Goal: Information Seeking & Learning: Learn about a topic

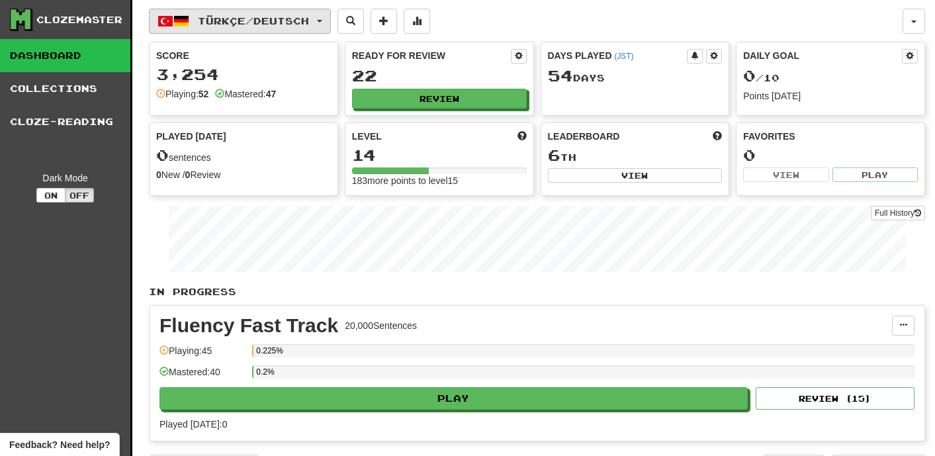
click at [331, 21] on button "Türkçe / Deutsch" at bounding box center [240, 21] width 182 height 25
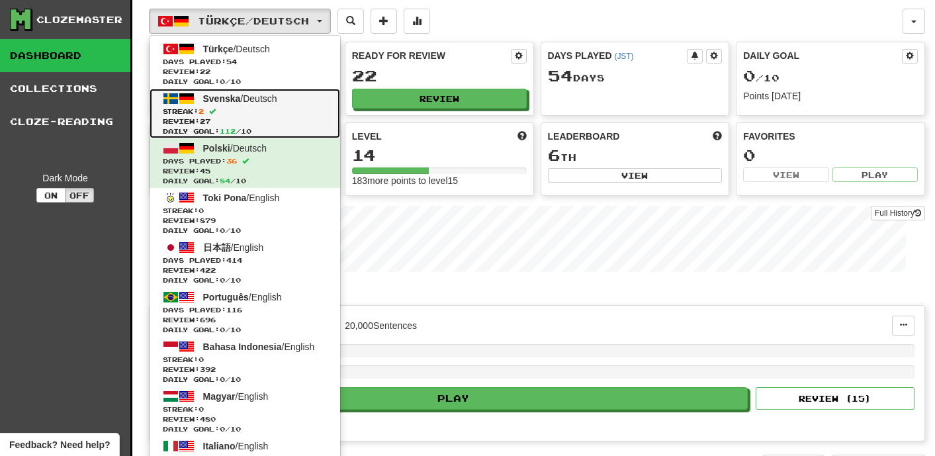
click at [308, 109] on span "Streak: 2" at bounding box center [245, 112] width 164 height 10
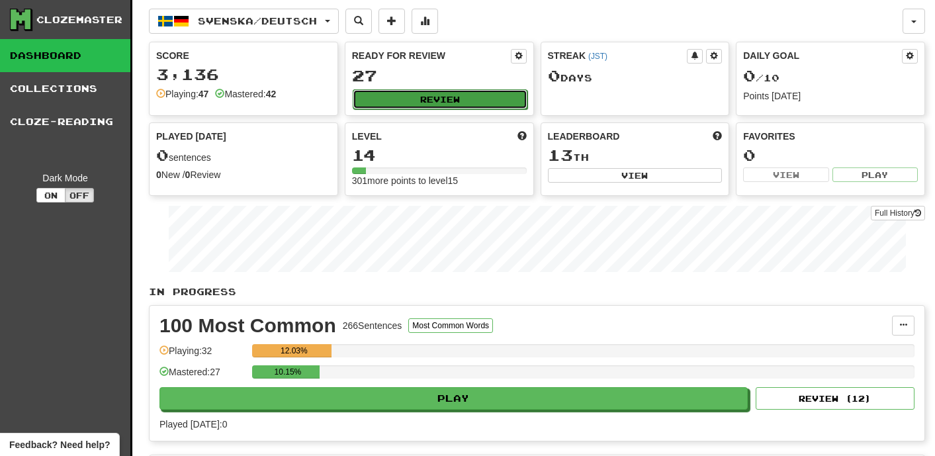
click at [411, 96] on button "Review" at bounding box center [440, 99] width 175 height 20
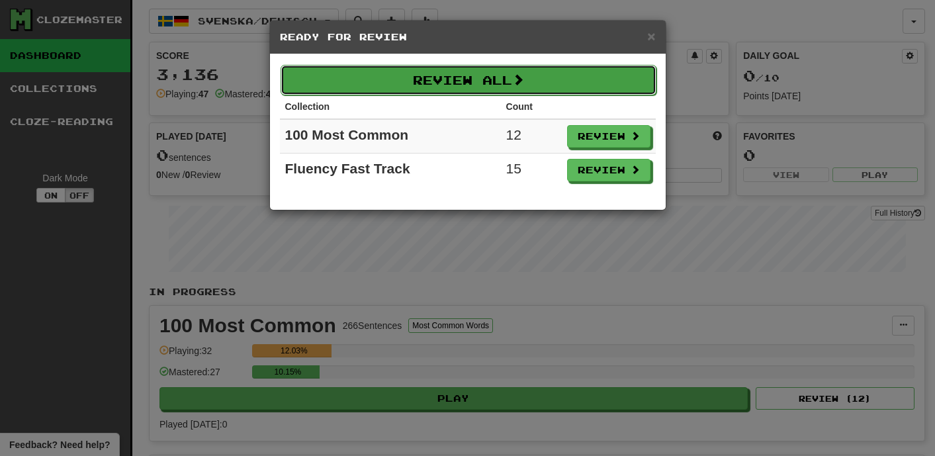
click at [463, 88] on button "Review All" at bounding box center [469, 80] width 376 height 30
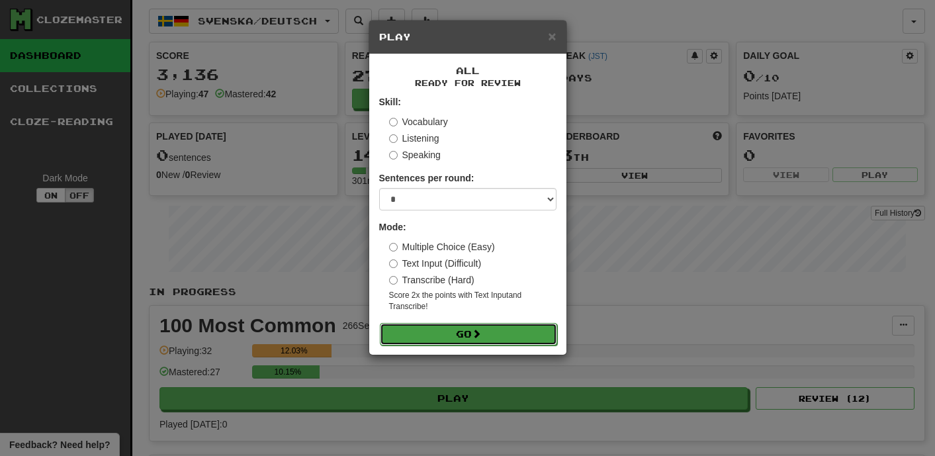
click at [438, 330] on button "Go" at bounding box center [468, 334] width 177 height 23
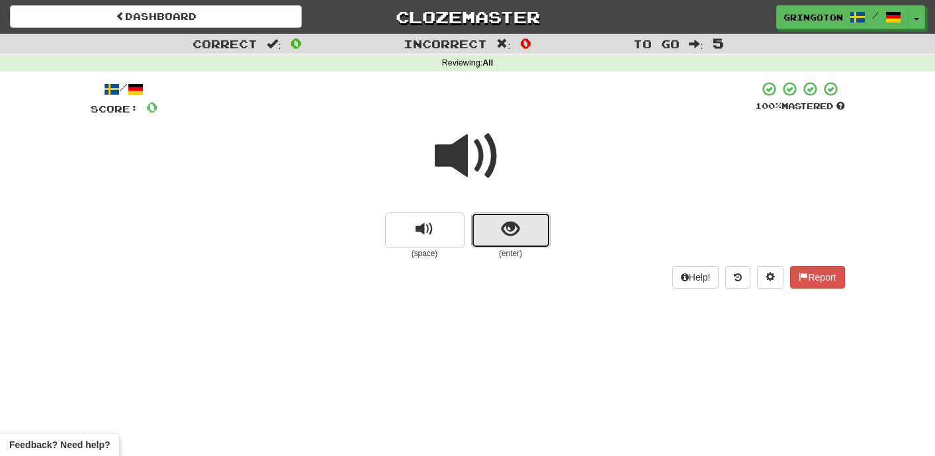
click at [502, 238] on span "show sentence" at bounding box center [511, 229] width 18 height 18
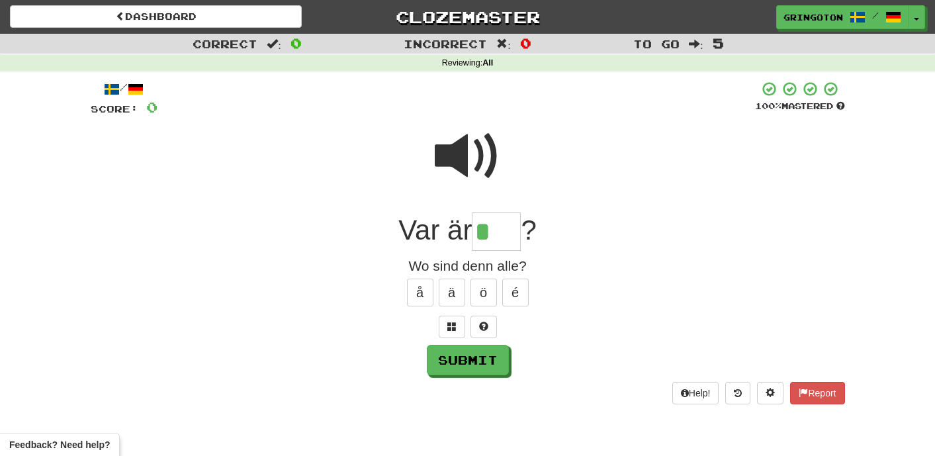
click at [475, 156] on span at bounding box center [468, 156] width 66 height 66
click at [484, 328] on span at bounding box center [483, 326] width 9 height 9
type input "****"
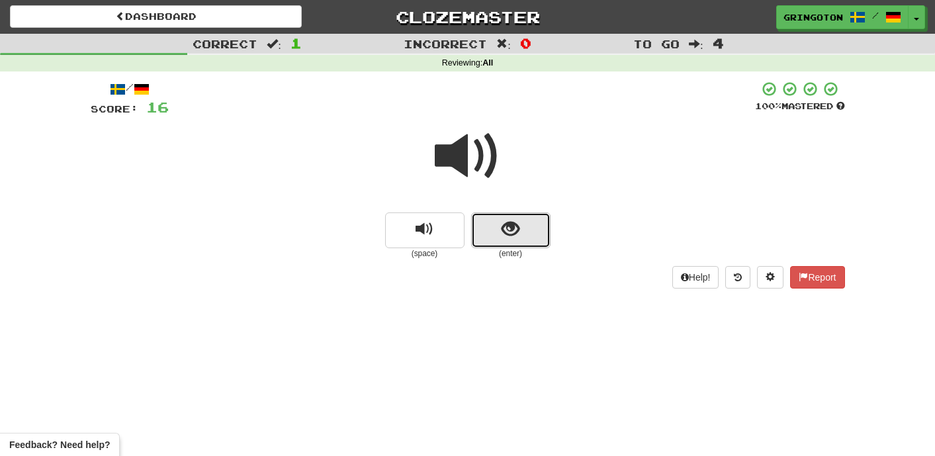
click at [514, 236] on span "show sentence" at bounding box center [511, 229] width 18 height 18
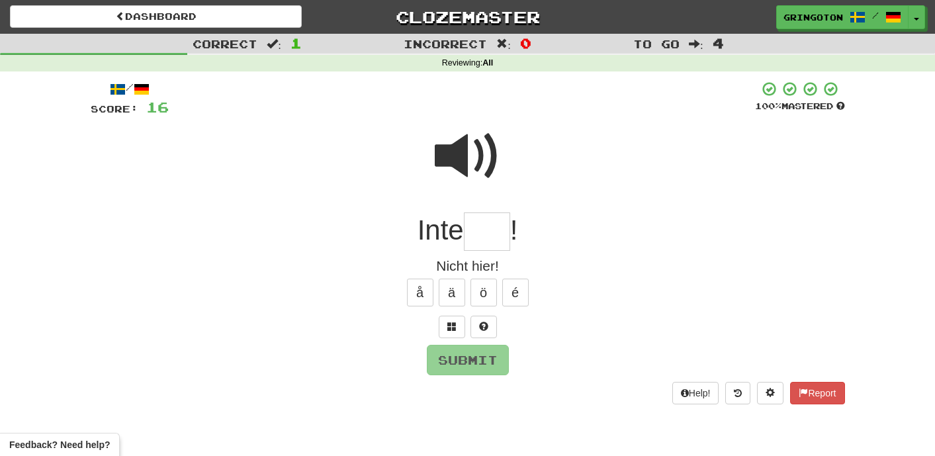
click at [482, 130] on span at bounding box center [468, 156] width 66 height 66
click at [490, 233] on input "text" at bounding box center [487, 231] width 46 height 39
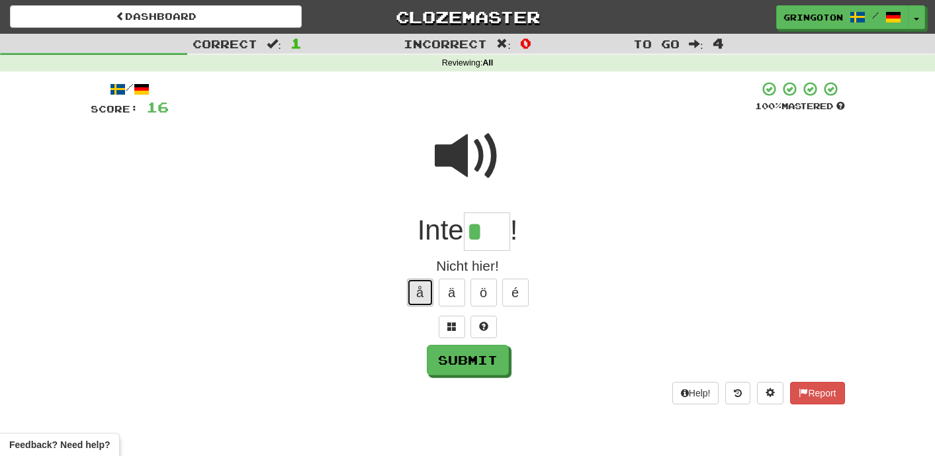
click at [416, 300] on button "å" at bounding box center [420, 293] width 26 height 28
click at [445, 289] on button "ä" at bounding box center [452, 293] width 26 height 28
type input "***"
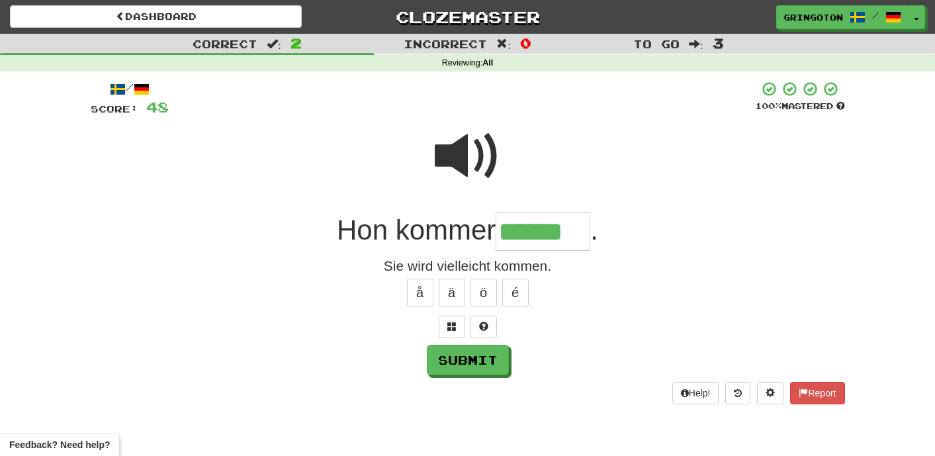
type input "******"
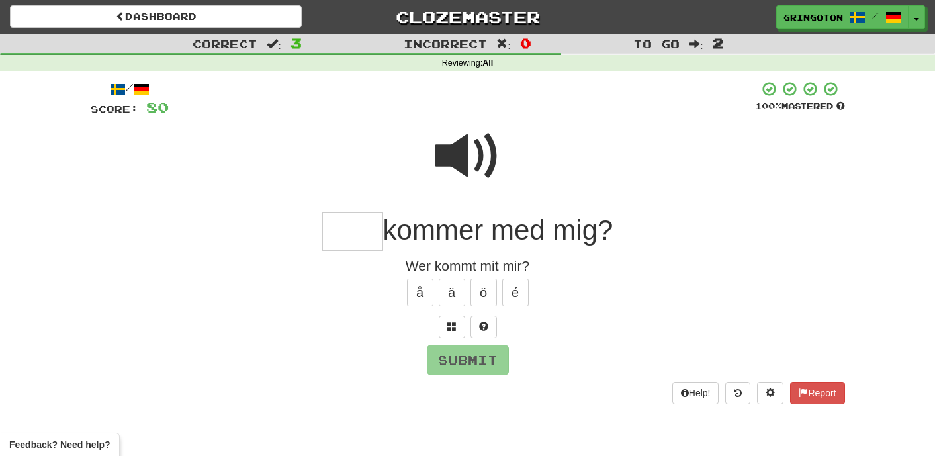
click at [468, 168] on span at bounding box center [468, 156] width 66 height 66
click at [354, 224] on input "text" at bounding box center [352, 231] width 61 height 39
type input "***"
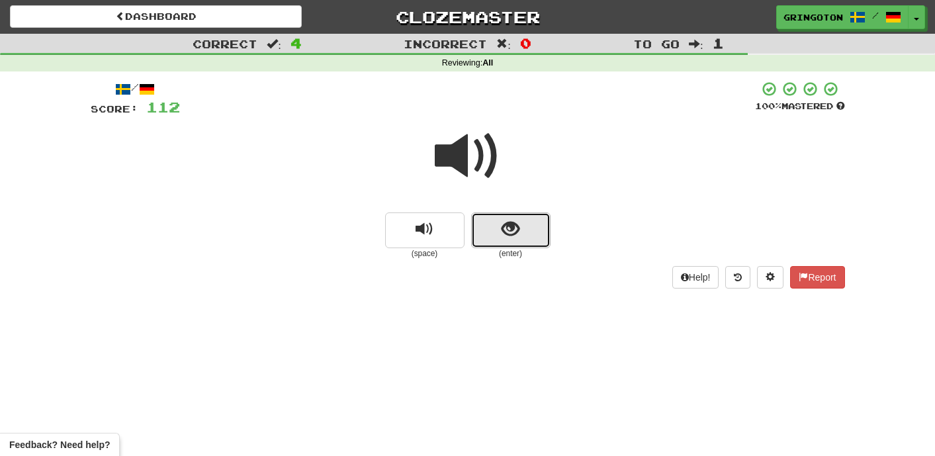
click at [518, 232] on span "show sentence" at bounding box center [511, 229] width 18 height 18
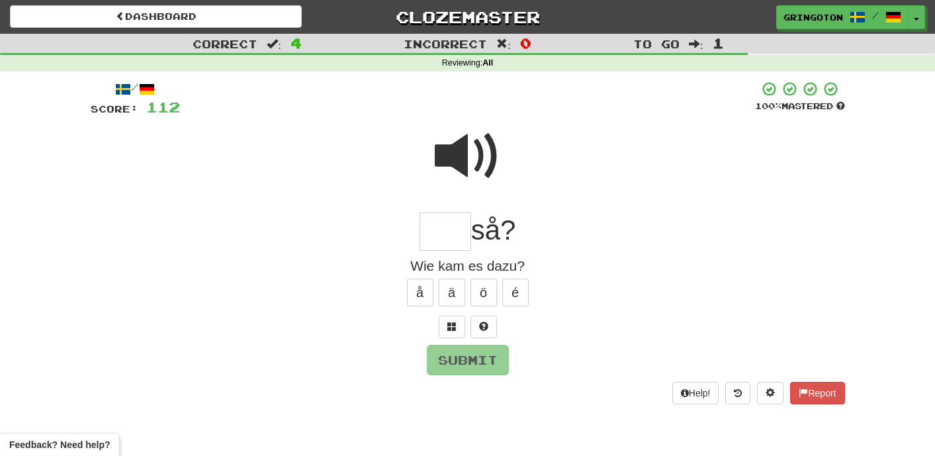
click at [480, 152] on span at bounding box center [468, 156] width 66 height 66
click at [430, 240] on input "text" at bounding box center [446, 231] width 52 height 39
click at [428, 290] on button "å" at bounding box center [420, 293] width 26 height 28
click at [457, 287] on button "ä" at bounding box center [452, 293] width 26 height 28
click at [485, 320] on button at bounding box center [484, 327] width 26 height 23
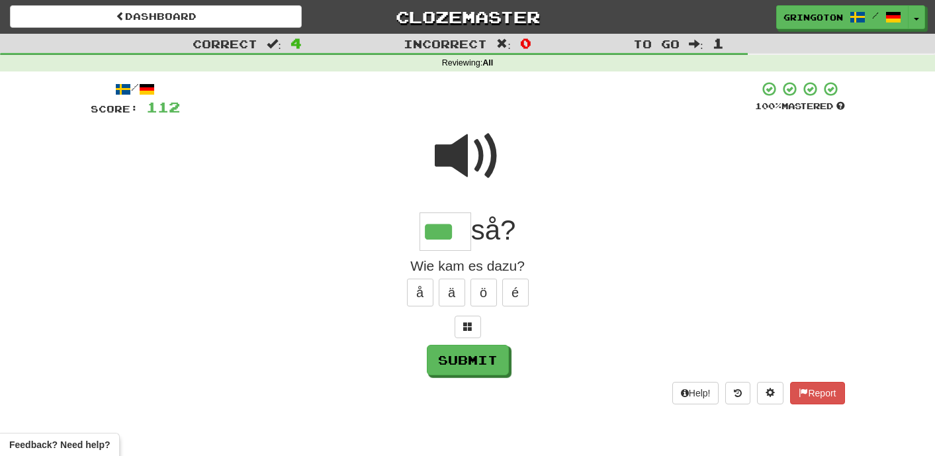
type input "***"
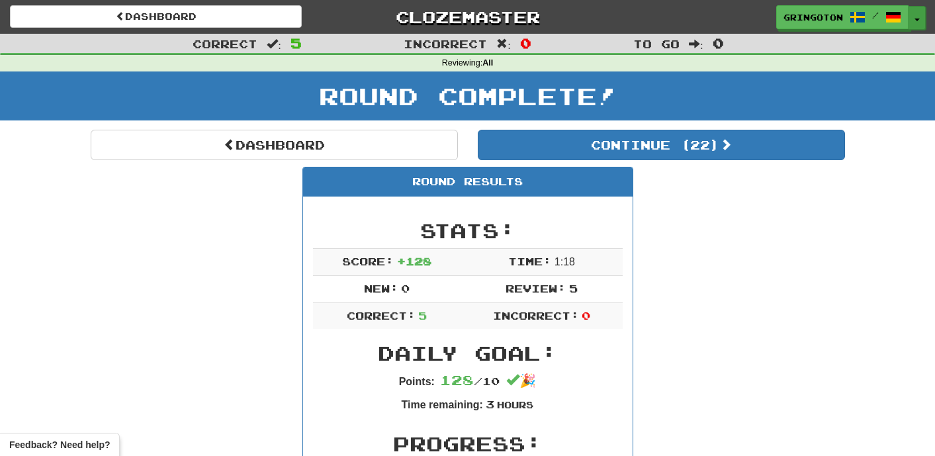
click at [920, 16] on button "Toggle Dropdown" at bounding box center [917, 18] width 17 height 24
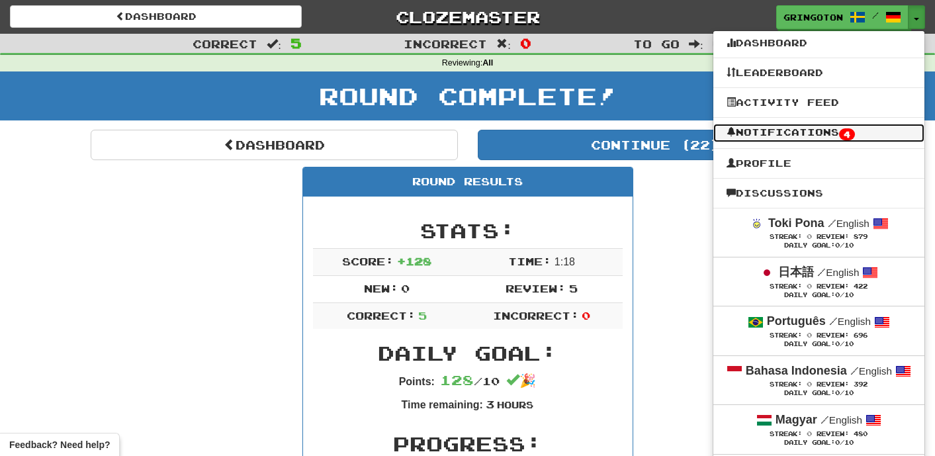
click at [776, 134] on link "Notifications 4" at bounding box center [818, 133] width 211 height 19
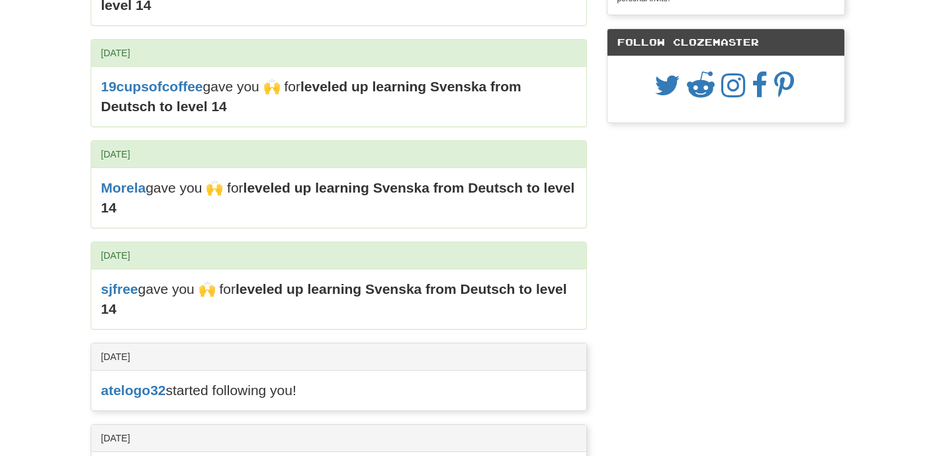
scroll to position [144, 0]
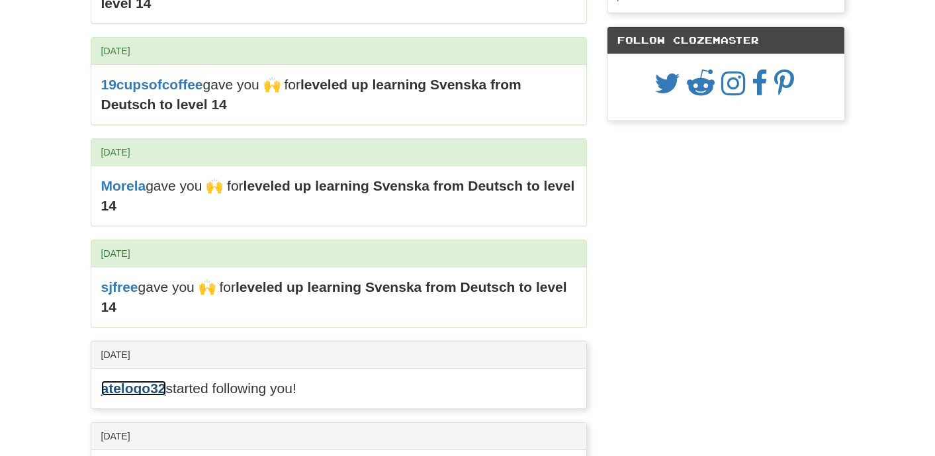
click at [123, 394] on link "atelogo32" at bounding box center [133, 388] width 65 height 15
click at [124, 289] on link "sjfree" at bounding box center [119, 286] width 37 height 15
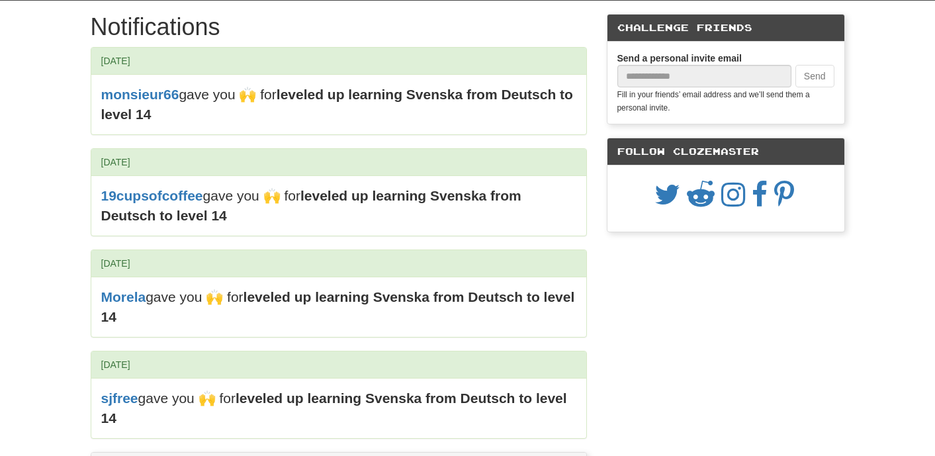
scroll to position [0, 0]
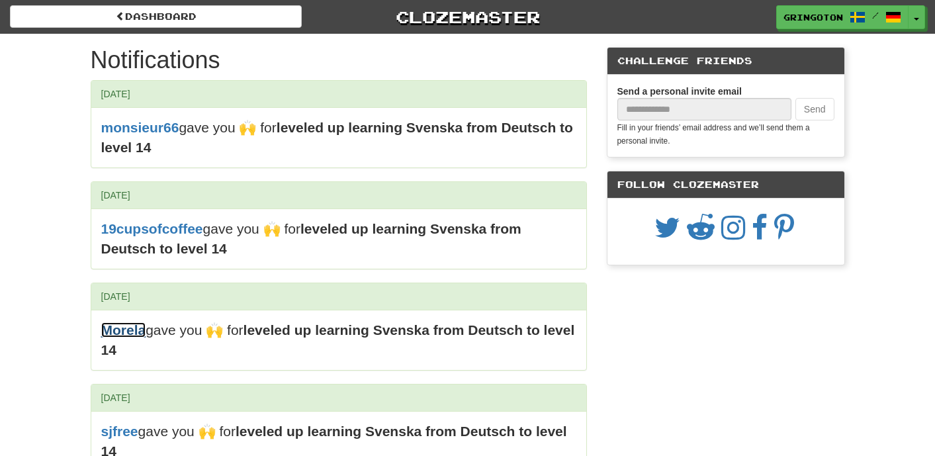
click at [124, 329] on link "Morela" at bounding box center [123, 329] width 45 height 15
click at [152, 224] on link "19cupsofcoffee" at bounding box center [152, 228] width 102 height 15
click at [126, 127] on link "monsieur66" at bounding box center [140, 127] width 78 height 15
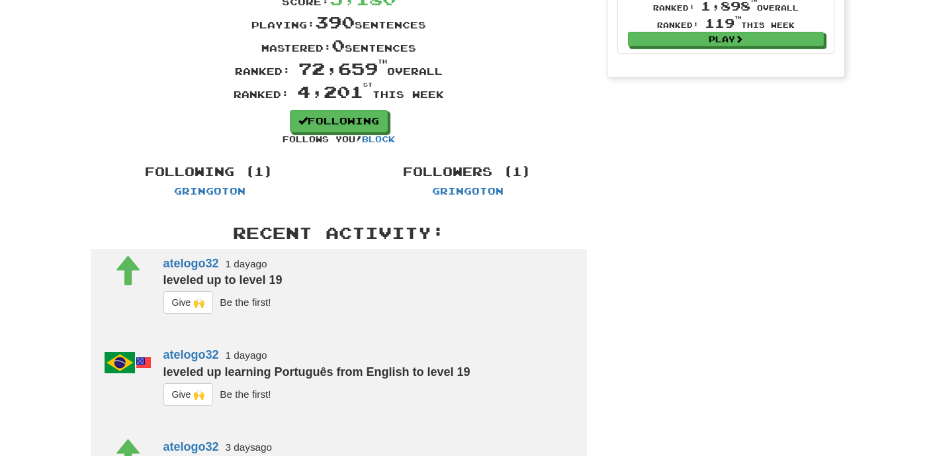
scroll to position [343, 0]
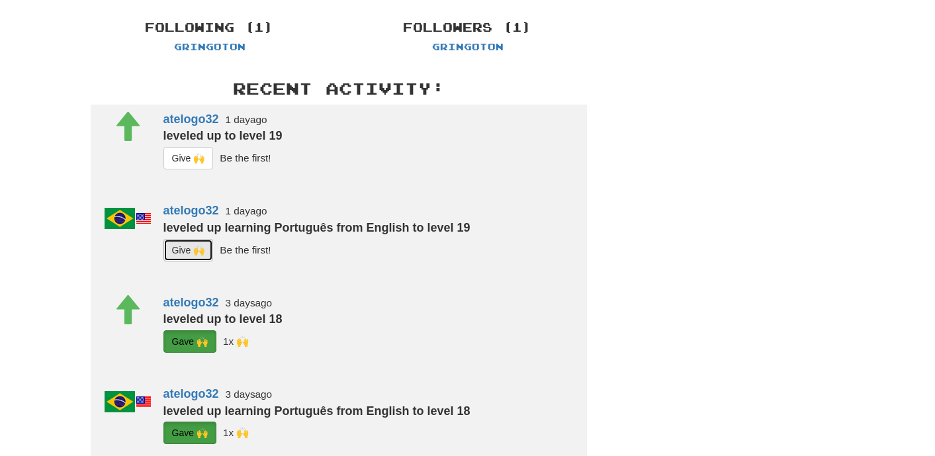
click at [185, 250] on button "G i ve 🙌" at bounding box center [188, 250] width 50 height 23
click at [187, 156] on button "G i ve 🙌" at bounding box center [188, 158] width 50 height 23
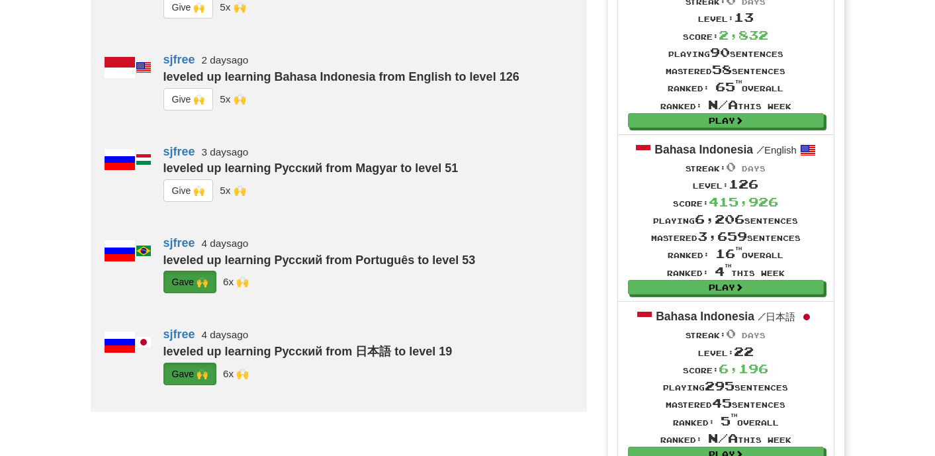
scroll to position [924, 0]
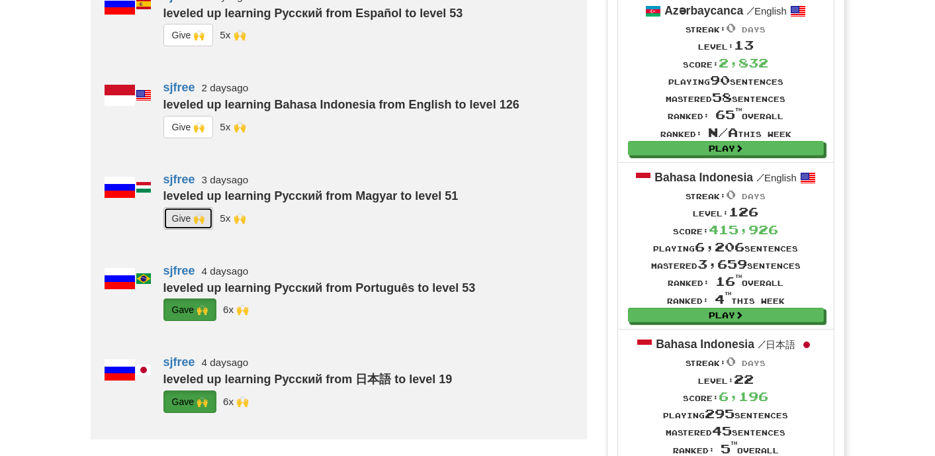
click at [177, 230] on button "G i ve 🙌" at bounding box center [188, 218] width 50 height 23
click at [194, 138] on button "G i ve 🙌" at bounding box center [188, 127] width 50 height 23
click at [192, 46] on button "G i ve 🙌" at bounding box center [188, 35] width 50 height 23
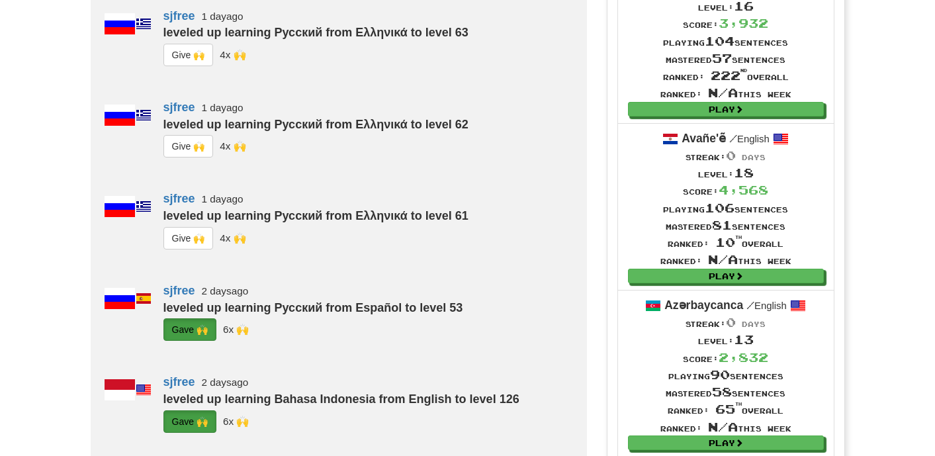
scroll to position [625, 0]
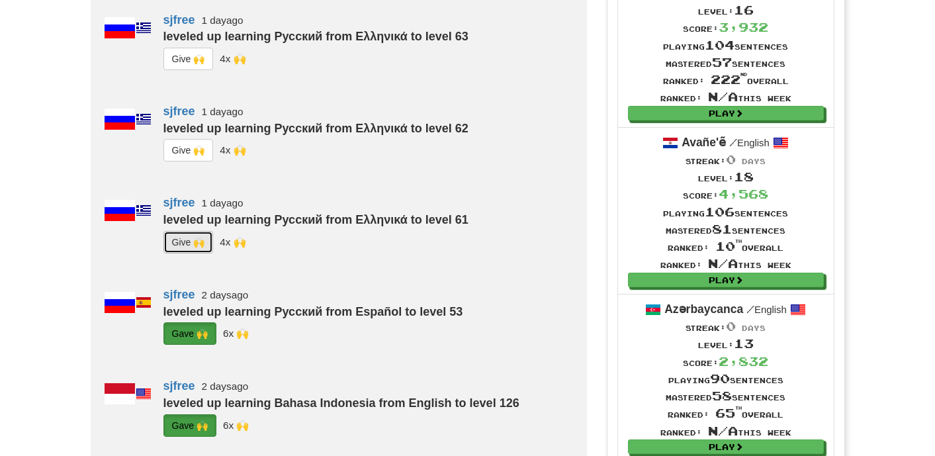
click at [181, 253] on button "G i ve 🙌" at bounding box center [188, 242] width 50 height 23
click at [197, 161] on button "G i ve 🙌" at bounding box center [188, 150] width 50 height 23
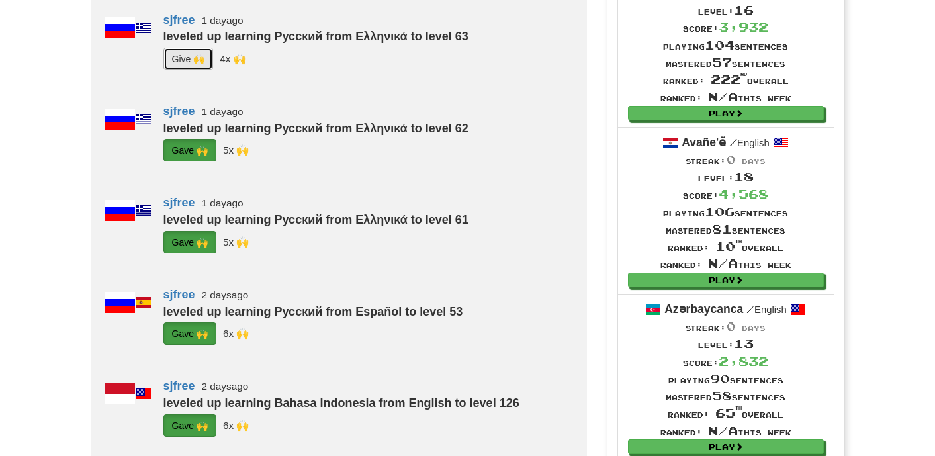
click at [188, 70] on button "G i ve 🙌" at bounding box center [188, 59] width 50 height 23
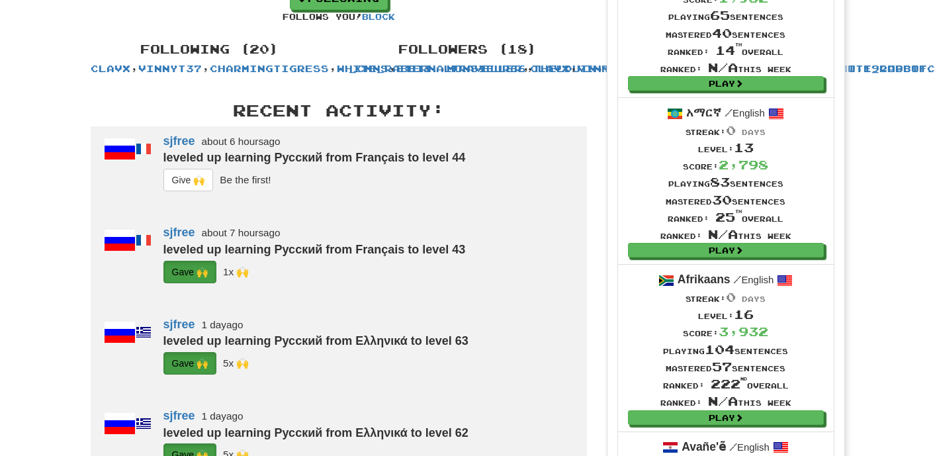
scroll to position [317, 0]
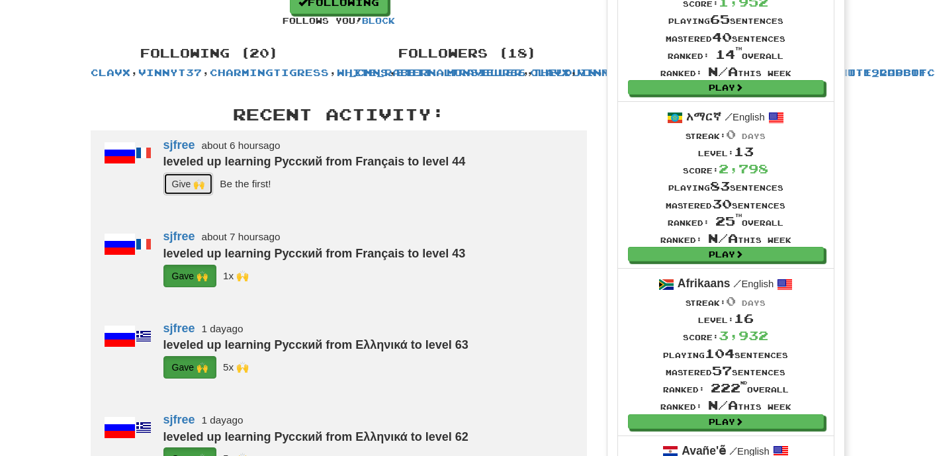
click at [181, 195] on button "G i ve 🙌" at bounding box center [188, 184] width 50 height 23
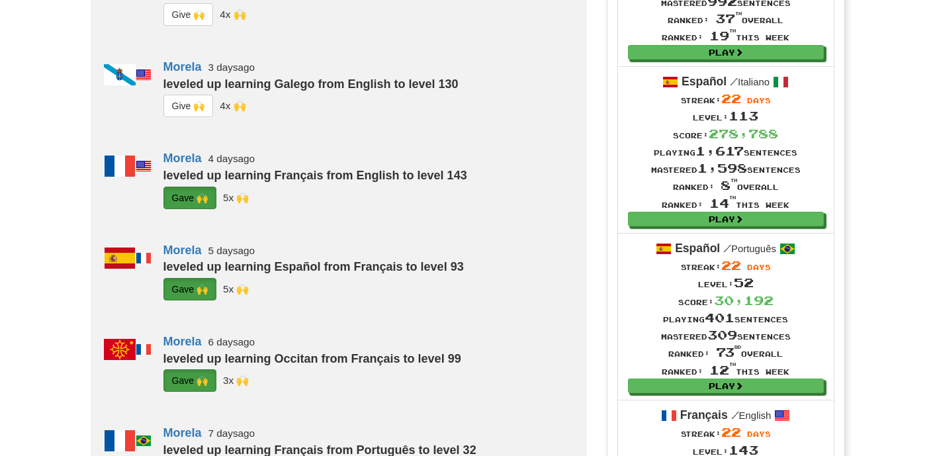
scroll to position [856, 0]
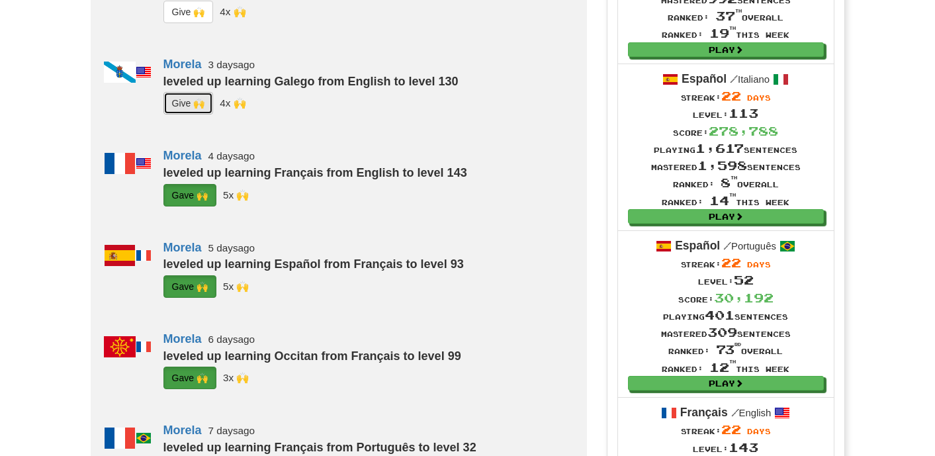
click at [187, 114] on button "G i ve 🙌" at bounding box center [188, 103] width 50 height 23
click at [192, 23] on button "G i ve 🙌" at bounding box center [188, 12] width 50 height 23
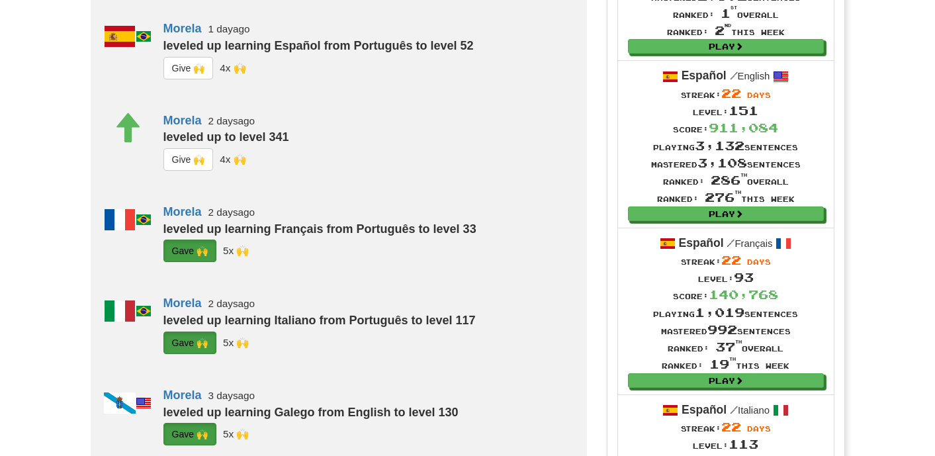
scroll to position [524, 0]
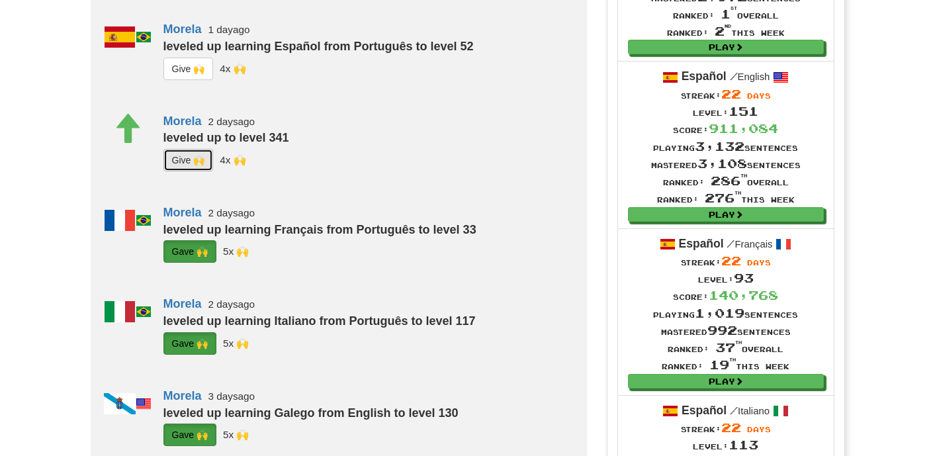
click at [169, 171] on button "G i ve 🙌" at bounding box center [188, 160] width 50 height 23
click at [192, 80] on button "G i ve 🙌" at bounding box center [188, 69] width 50 height 23
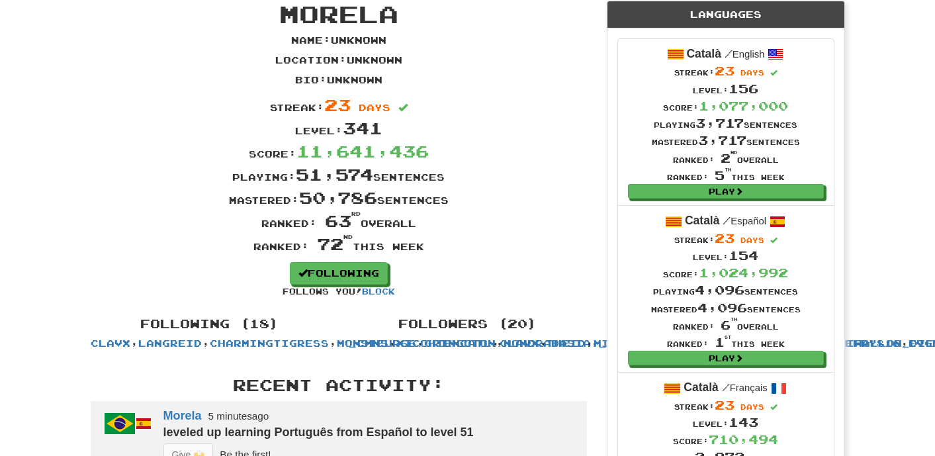
scroll to position [0, 0]
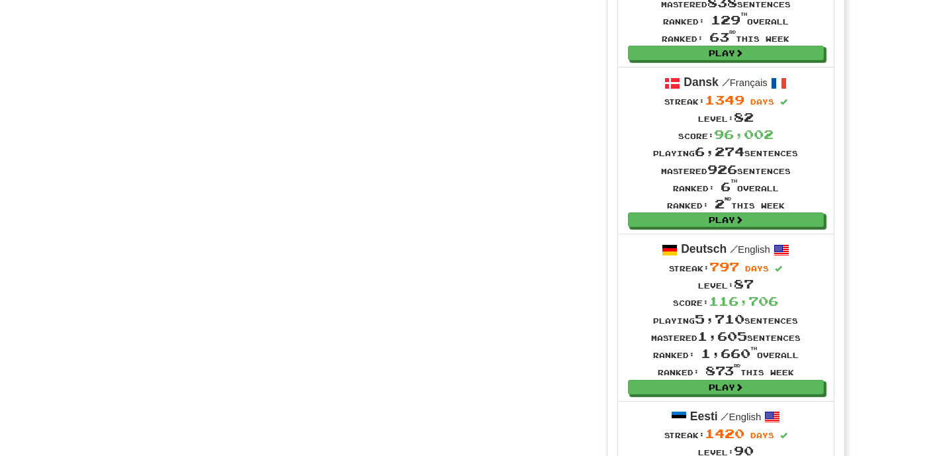
scroll to position [1683, 0]
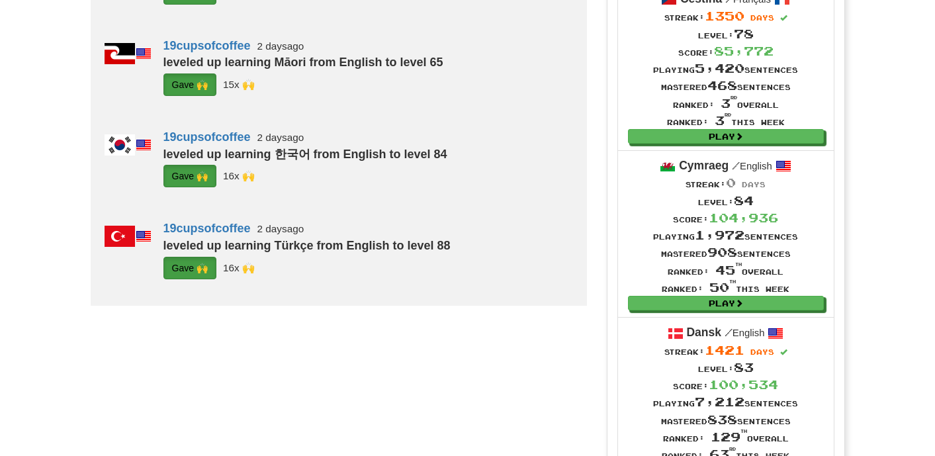
scroll to position [1267, 0]
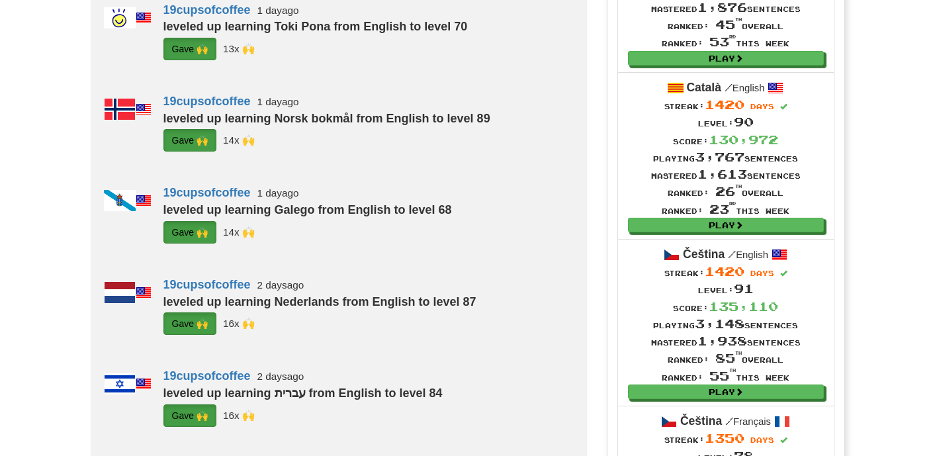
scroll to position [844, 0]
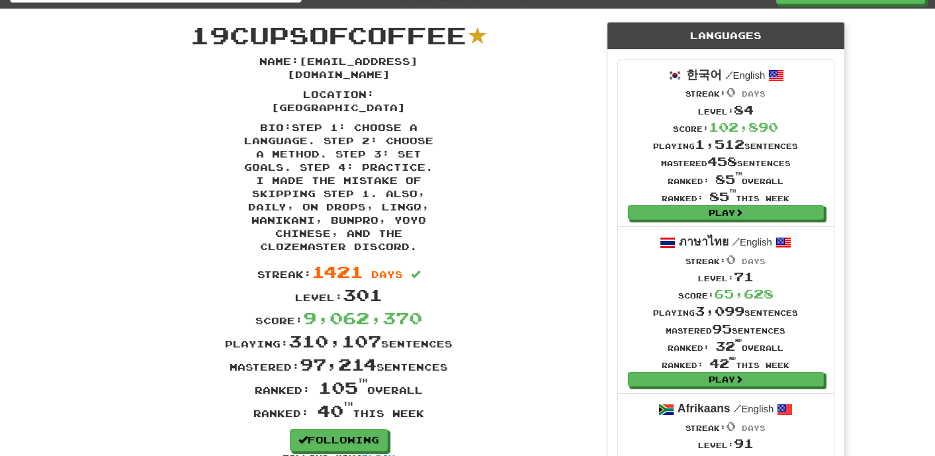
scroll to position [0, 0]
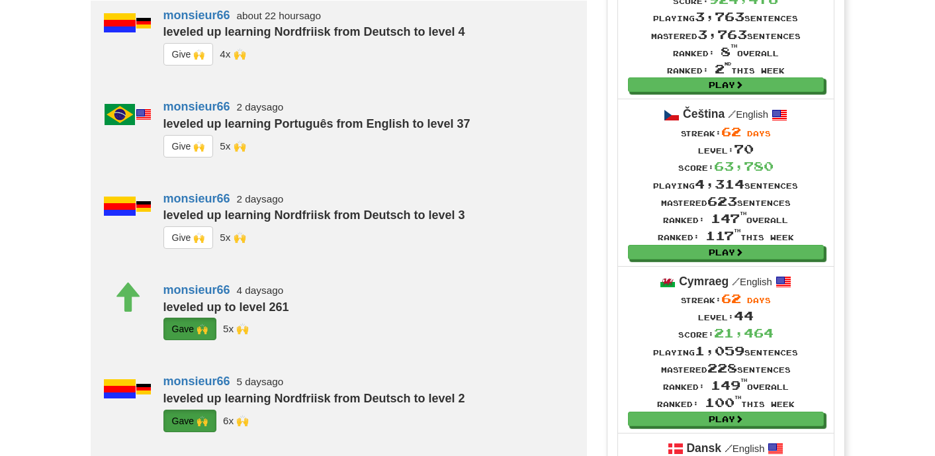
scroll to position [487, 0]
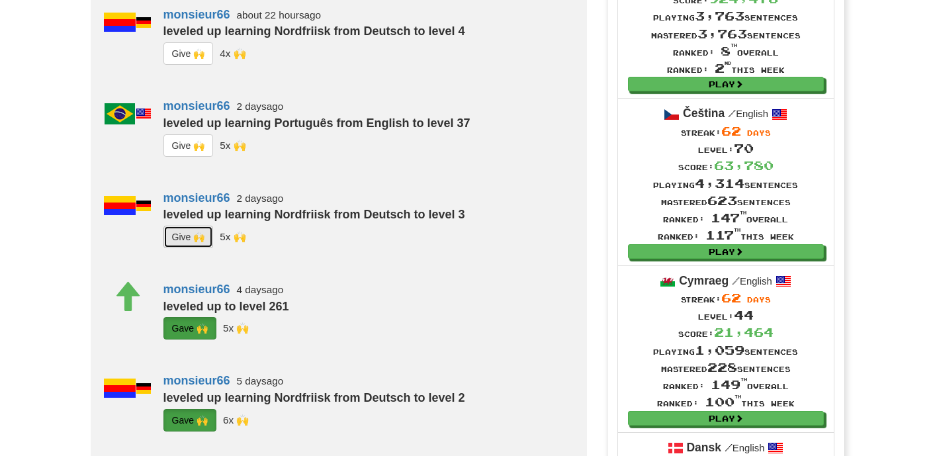
click at [189, 248] on button "G i ve 🙌" at bounding box center [188, 237] width 50 height 23
click at [190, 157] on button "G i ve 🙌" at bounding box center [188, 145] width 50 height 23
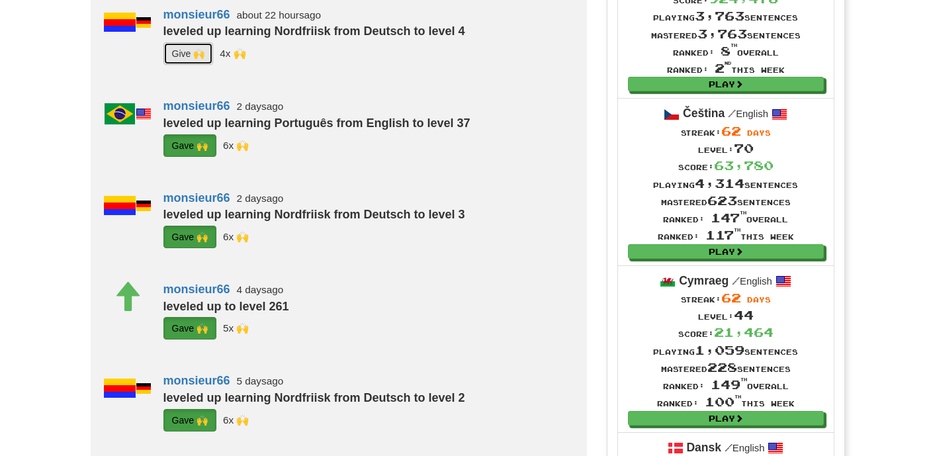
click at [195, 65] on button "G i ve 🙌" at bounding box center [188, 53] width 50 height 23
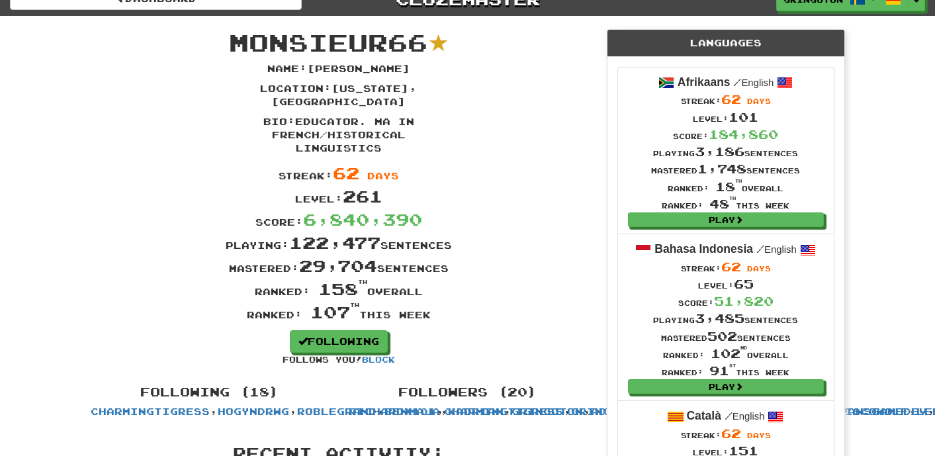
scroll to position [0, 0]
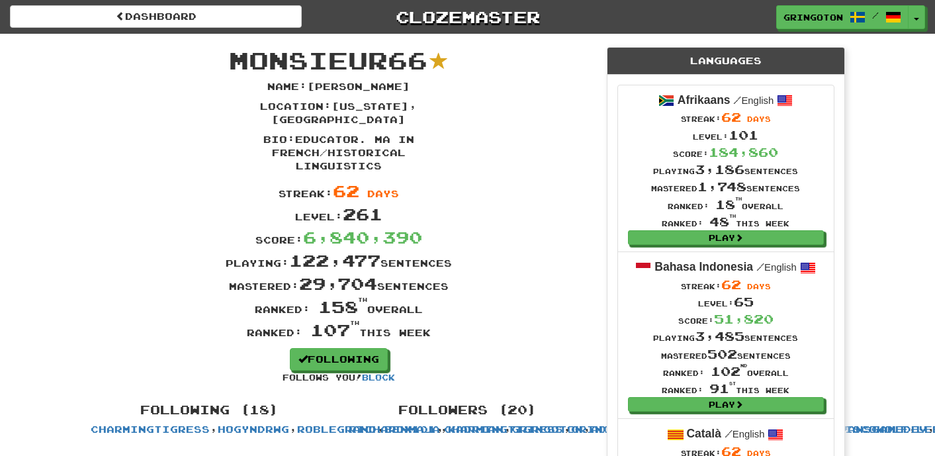
click at [915, 29] on div "Dashboard Clozemaster gringoton / Toggle Dropdown Dashboard Leaderboard Activit…" at bounding box center [467, 17] width 915 height 34
click at [917, 19] on span "button" at bounding box center [917, 20] width 5 height 3
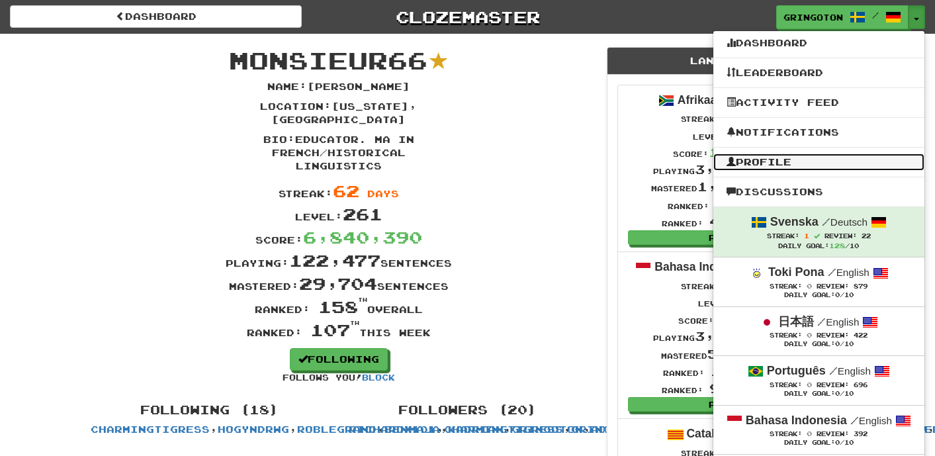
click at [797, 159] on link "Profile" at bounding box center [818, 162] width 211 height 17
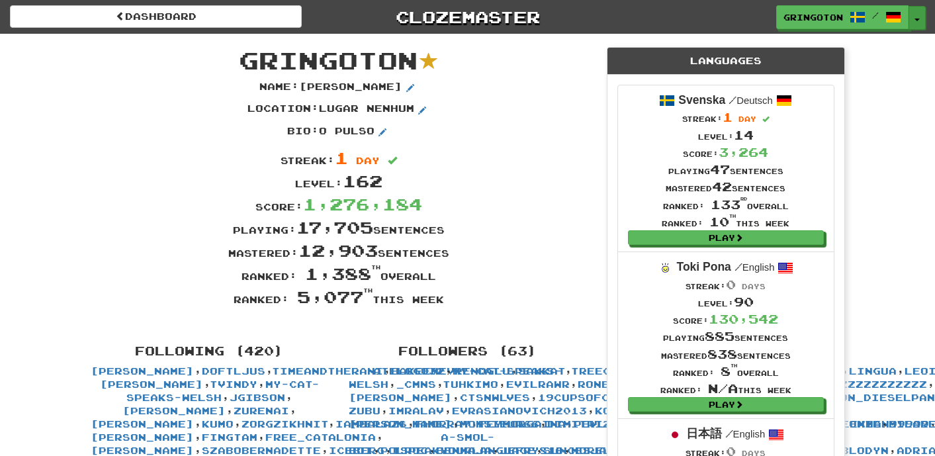
click at [925, 15] on button "Toggle Dropdown" at bounding box center [917, 18] width 17 height 24
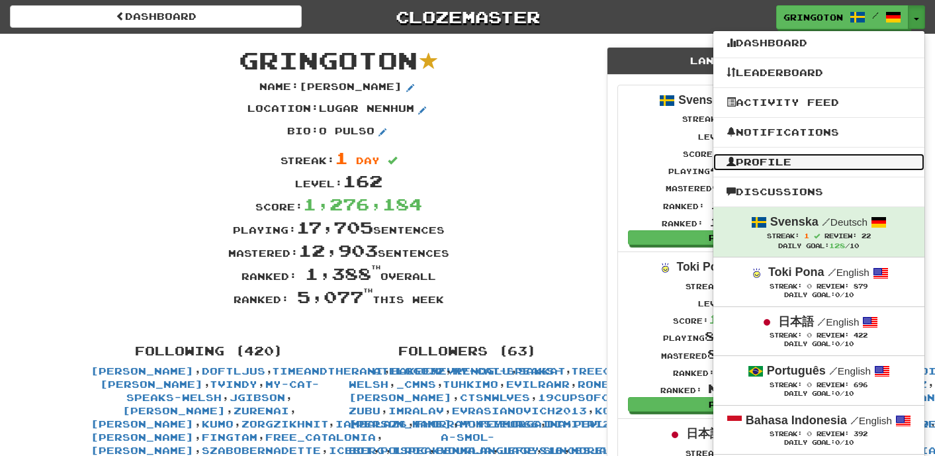
click at [787, 163] on link "Profile" at bounding box center [818, 162] width 211 height 17
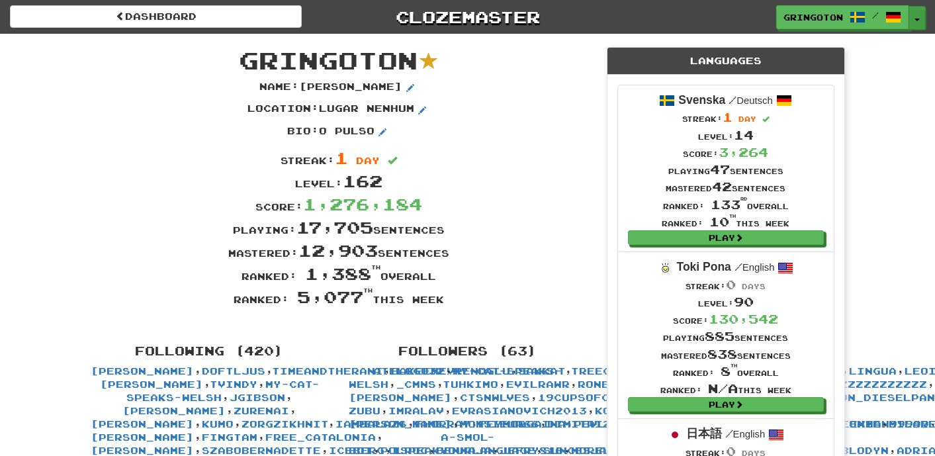
click at [917, 20] on button "Toggle Dropdown" at bounding box center [917, 18] width 17 height 24
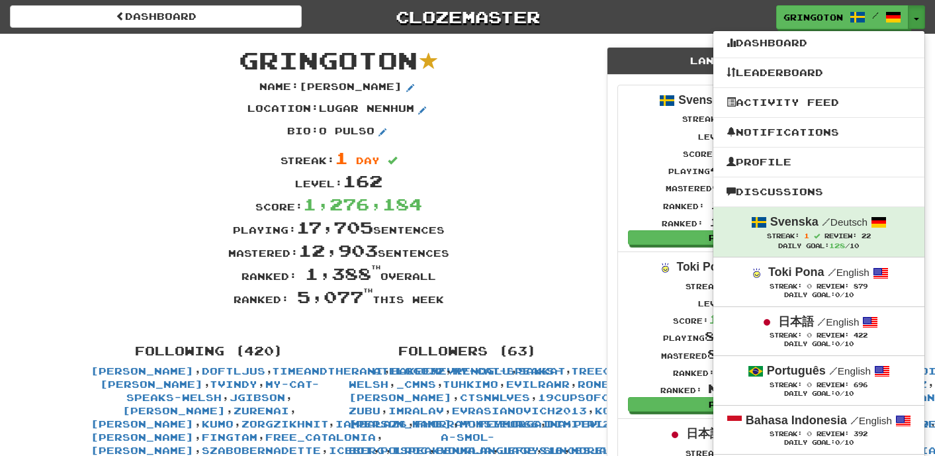
click at [555, 97] on div "Name : [PERSON_NAME]" at bounding box center [339, 91] width 516 height 23
click at [555, 97] on div "Name : ROBERTO EL Gringo" at bounding box center [339, 91] width 516 height 23
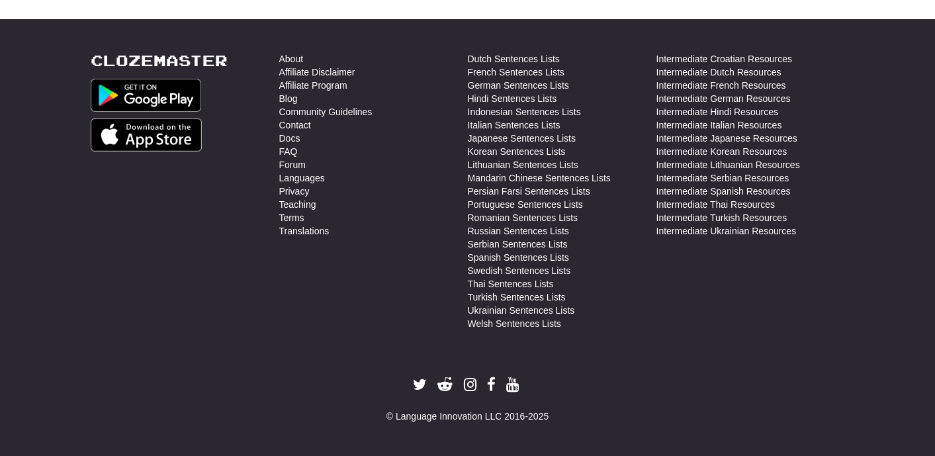
scroll to position [39016, 0]
click at [295, 178] on link "Languages" at bounding box center [302, 177] width 46 height 13
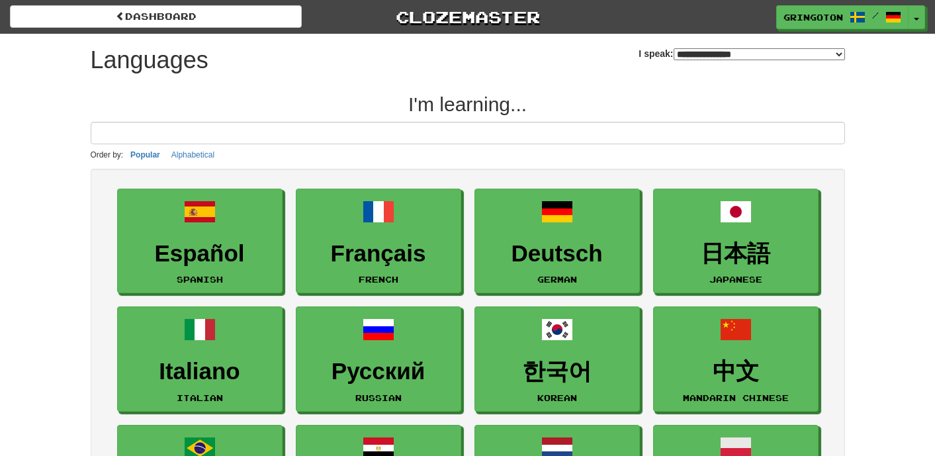
click at [839, 56] on select "**********" at bounding box center [759, 54] width 171 height 12
select select "*******"
click at [674, 48] on select "**********" at bounding box center [759, 54] width 171 height 12
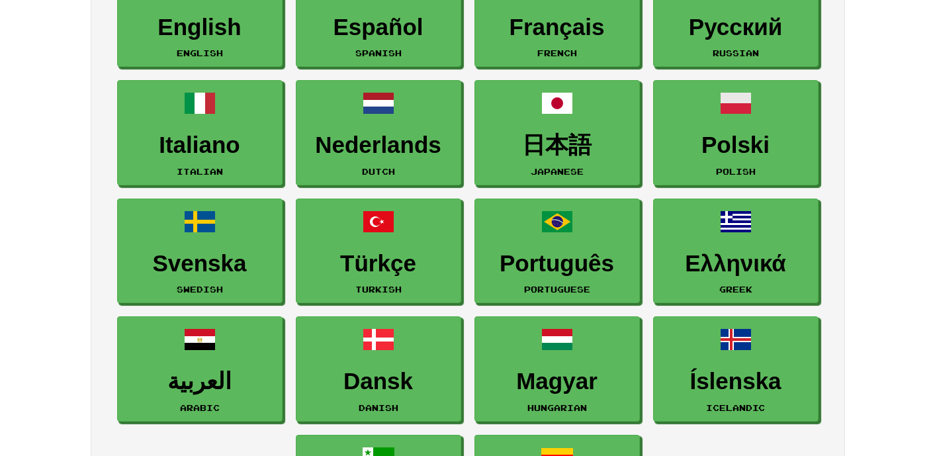
scroll to position [227, 0]
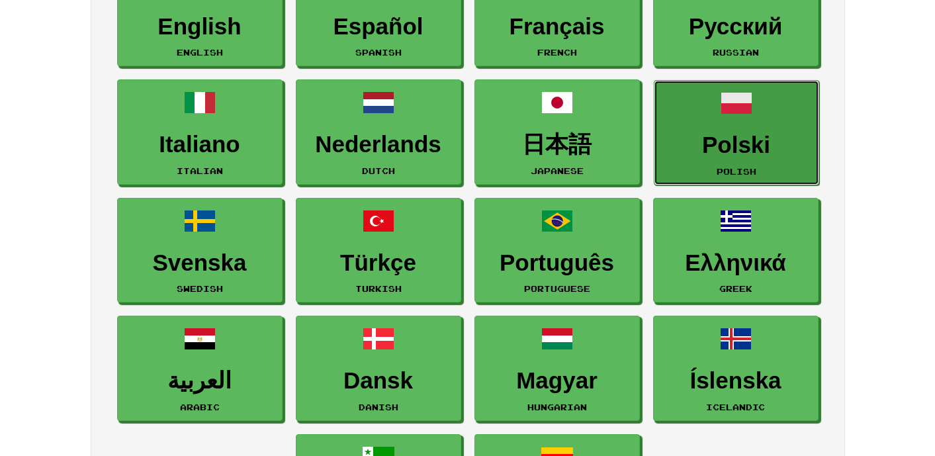
click at [733, 140] on h3 "Polski" at bounding box center [736, 145] width 151 height 26
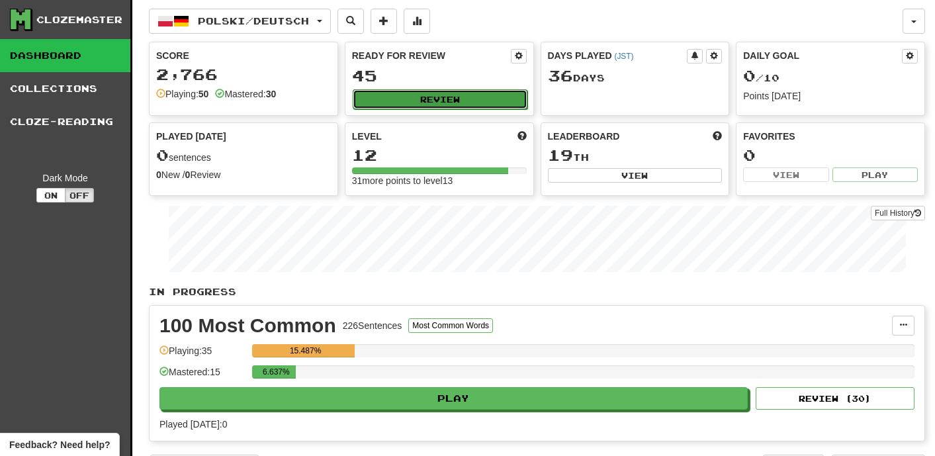
click at [491, 95] on button "Review" at bounding box center [440, 99] width 175 height 20
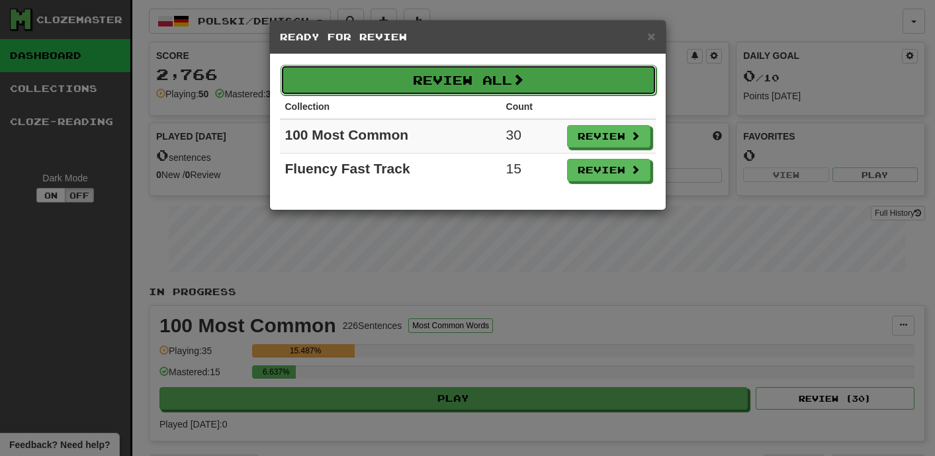
click at [501, 93] on button "Review All" at bounding box center [469, 80] width 376 height 30
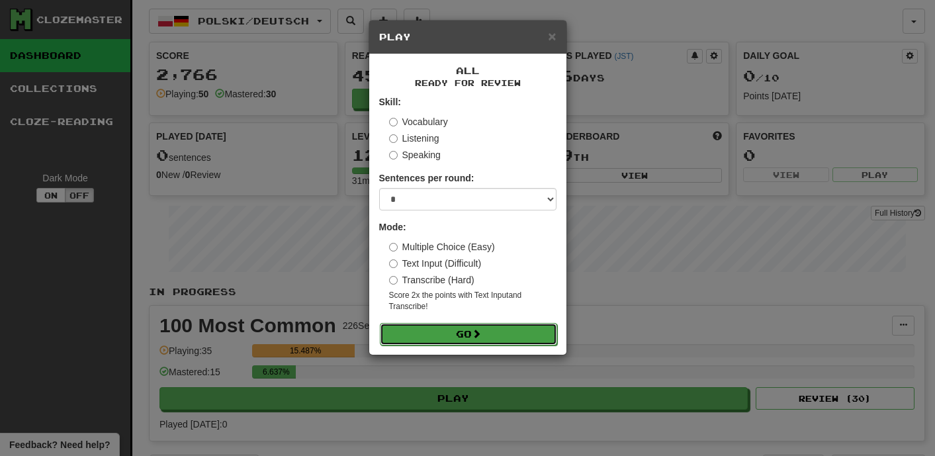
click at [469, 332] on button "Go" at bounding box center [468, 334] width 177 height 23
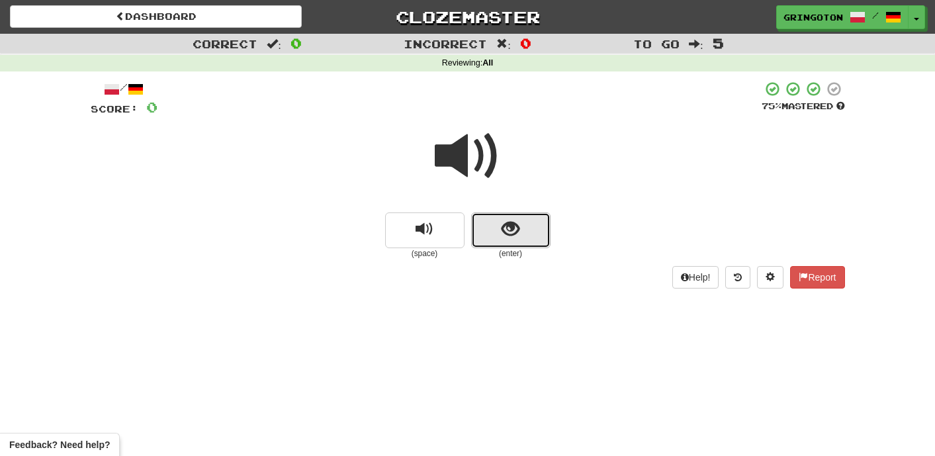
click at [505, 230] on span "show sentence" at bounding box center [511, 229] width 18 height 18
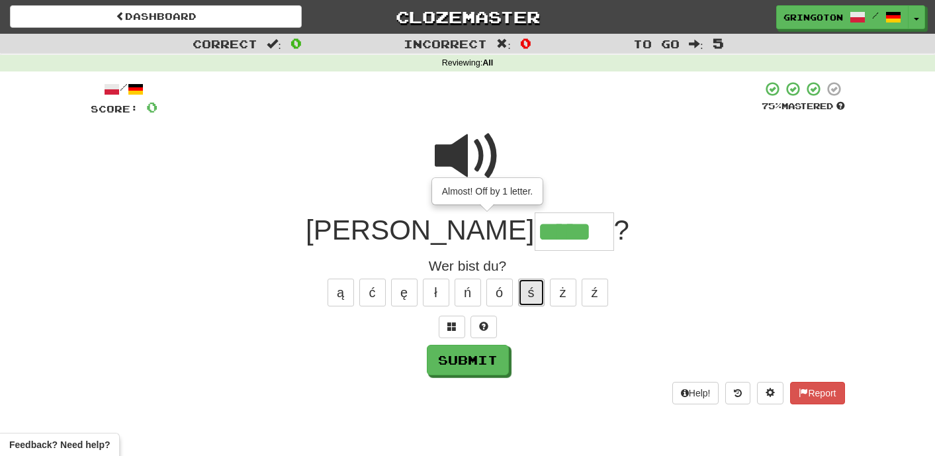
click at [527, 294] on button "ś" at bounding box center [531, 293] width 26 height 28
type input "******"
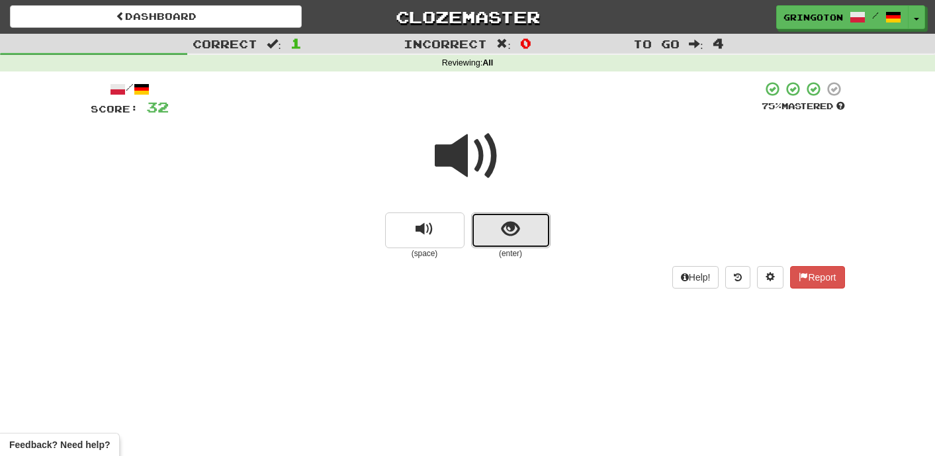
click at [518, 234] on span "show sentence" at bounding box center [511, 229] width 18 height 18
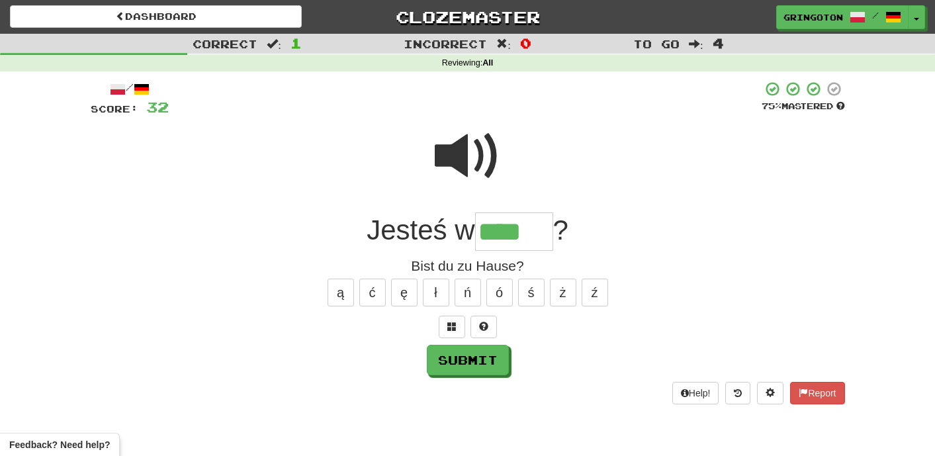
type input "****"
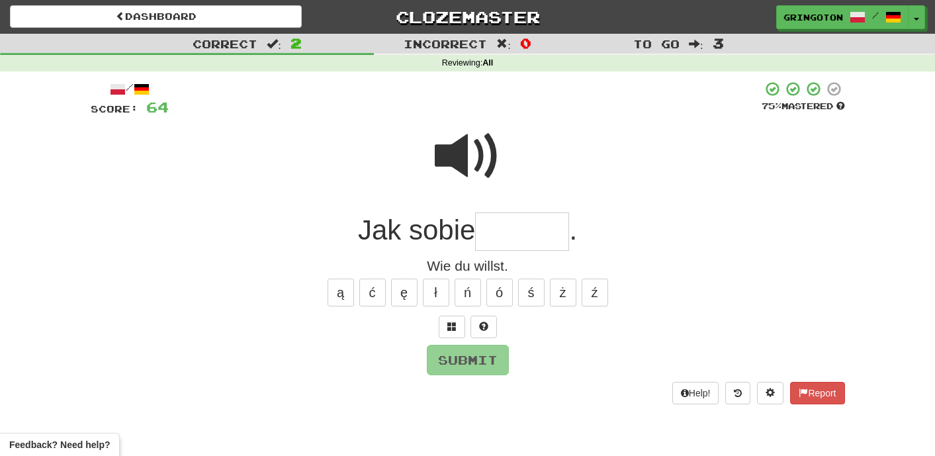
click at [471, 148] on span at bounding box center [468, 156] width 66 height 66
click at [498, 225] on input "text" at bounding box center [522, 231] width 94 height 39
type input "*"
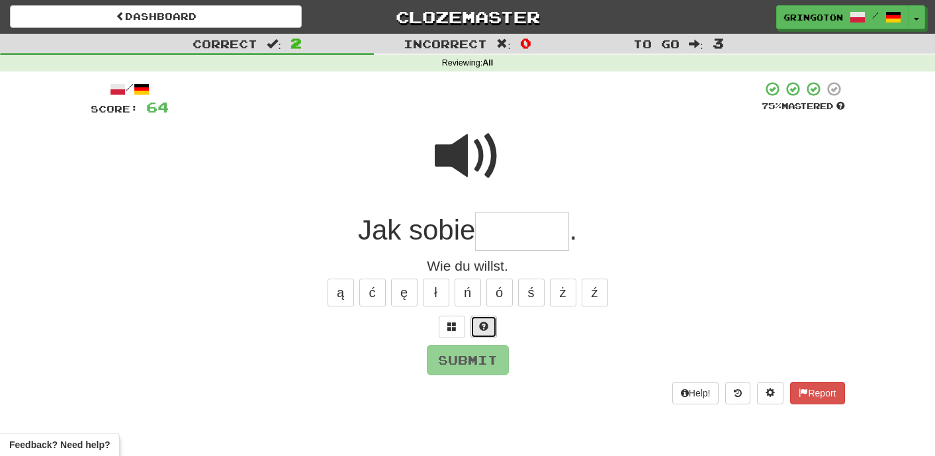
click at [483, 327] on span at bounding box center [483, 326] width 9 height 9
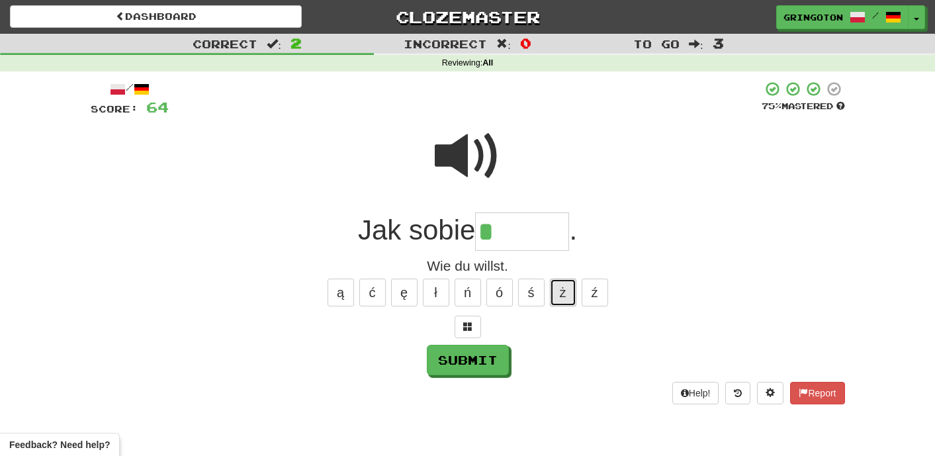
click at [559, 296] on button "ż" at bounding box center [563, 293] width 26 height 28
click at [586, 283] on button "ź" at bounding box center [595, 293] width 26 height 28
click at [470, 322] on span at bounding box center [467, 326] width 9 height 9
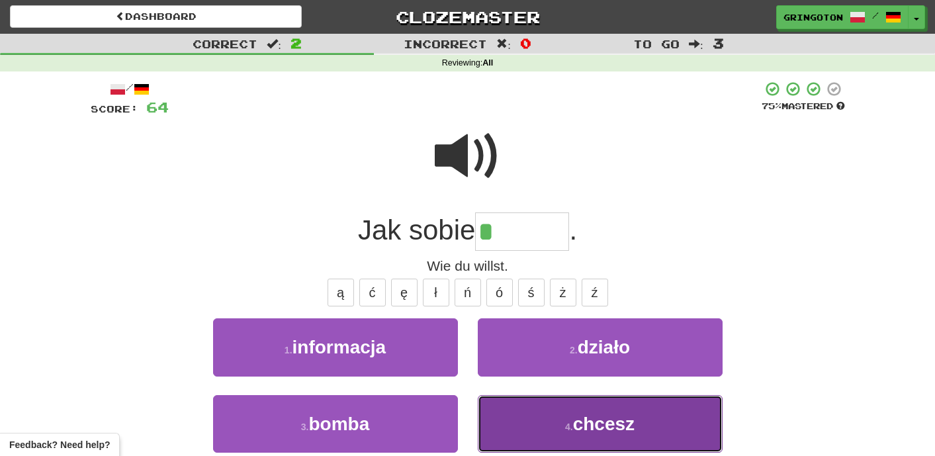
click at [539, 413] on button "4 . chcesz" at bounding box center [600, 424] width 245 height 58
type input "******"
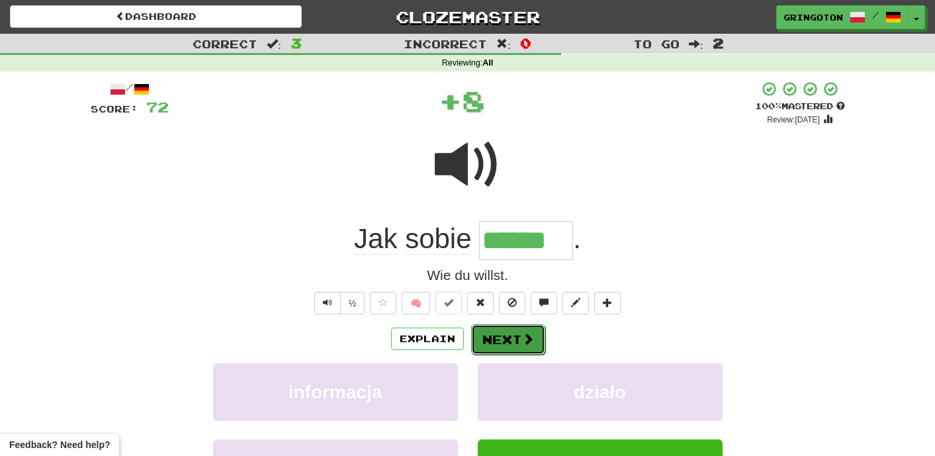
click at [516, 334] on button "Next" at bounding box center [508, 339] width 74 height 30
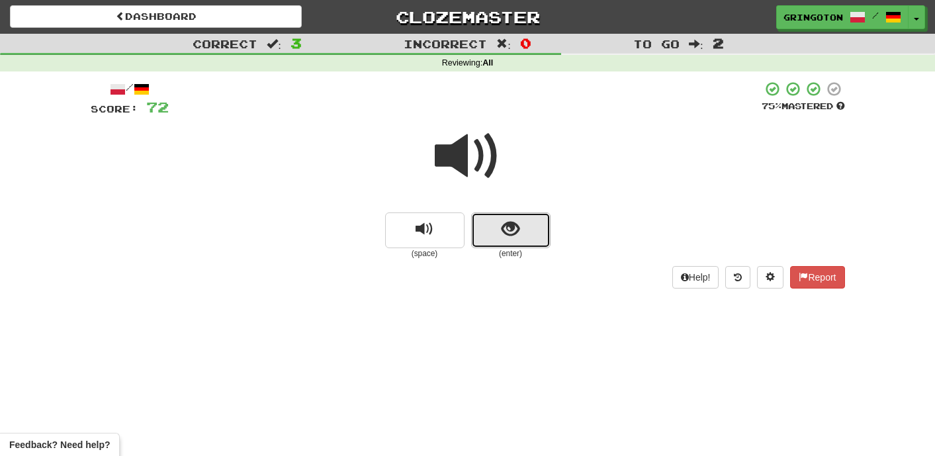
click at [504, 236] on span "show sentence" at bounding box center [511, 229] width 18 height 18
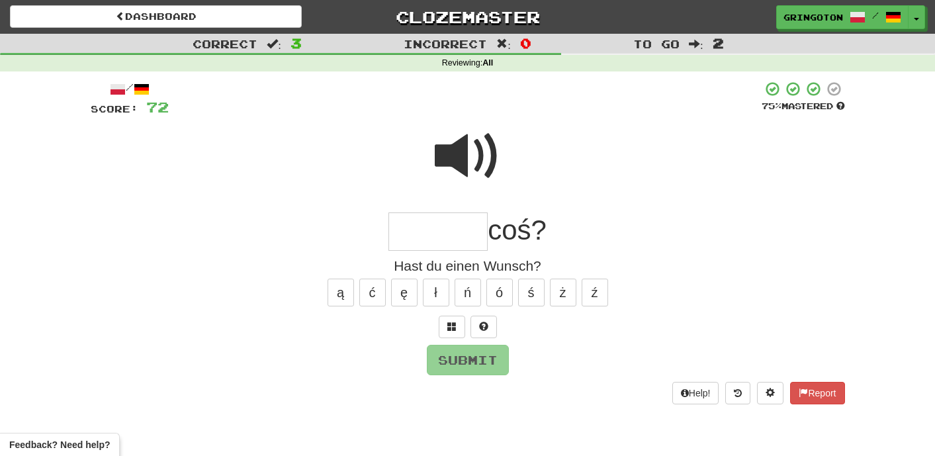
type input "*"
click at [485, 326] on span at bounding box center [483, 326] width 9 height 9
click at [469, 333] on button at bounding box center [468, 327] width 26 height 23
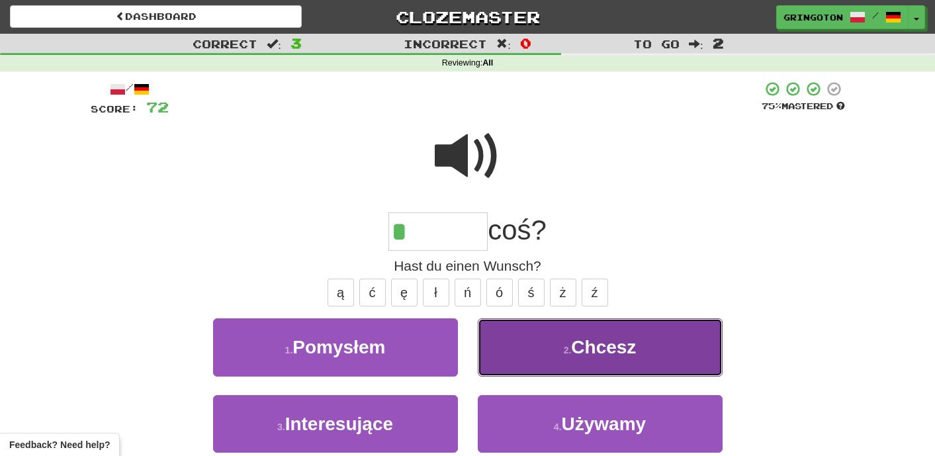
click at [553, 355] on button "2 . Chcesz" at bounding box center [600, 347] width 245 height 58
type input "******"
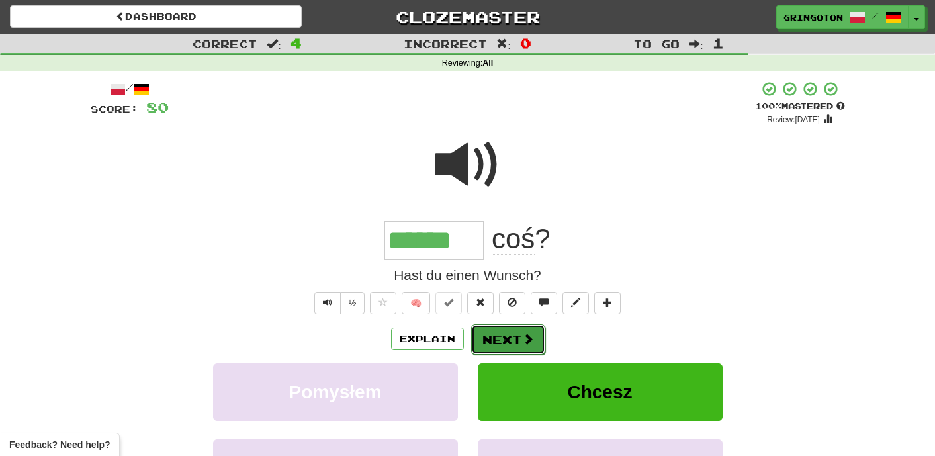
click at [527, 338] on span at bounding box center [528, 339] width 12 height 12
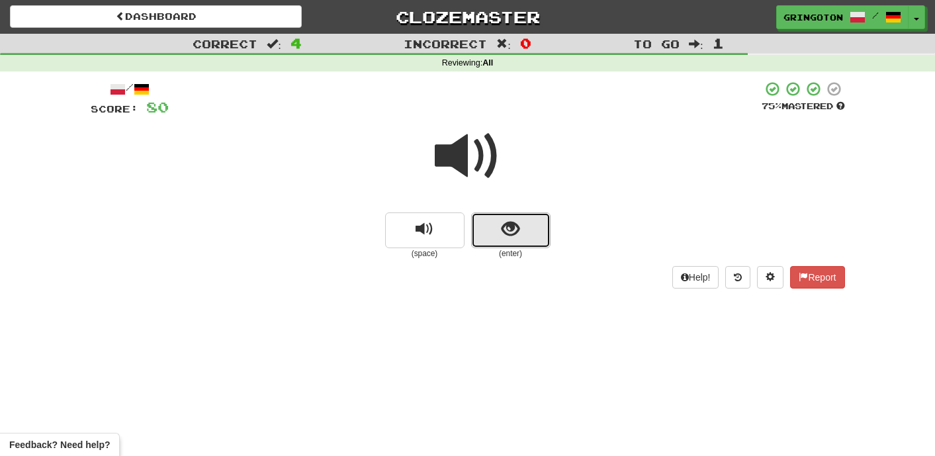
click at [516, 228] on span "show sentence" at bounding box center [511, 229] width 18 height 18
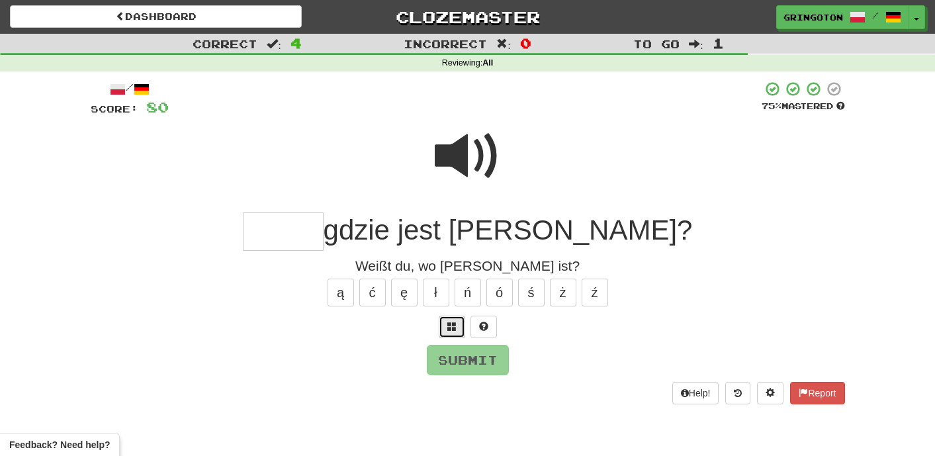
click at [449, 331] on button at bounding box center [452, 327] width 26 height 23
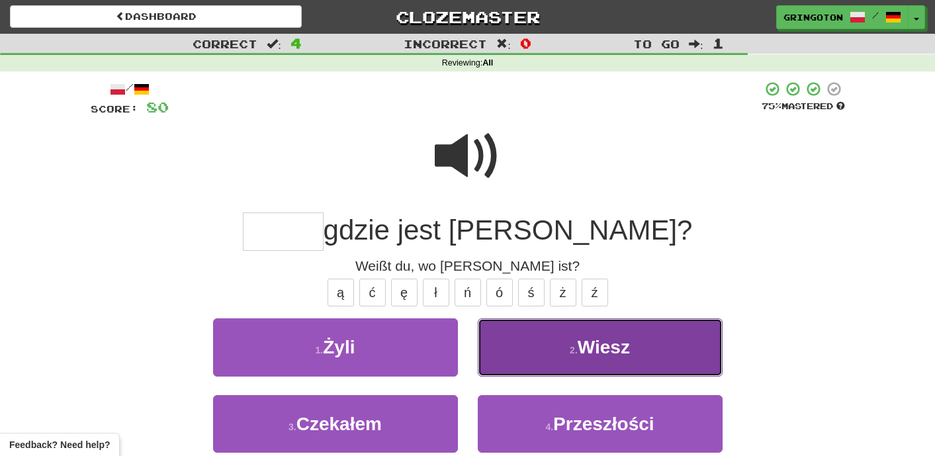
click at [517, 364] on button "2 . Wiesz" at bounding box center [600, 347] width 245 height 58
type input "*****"
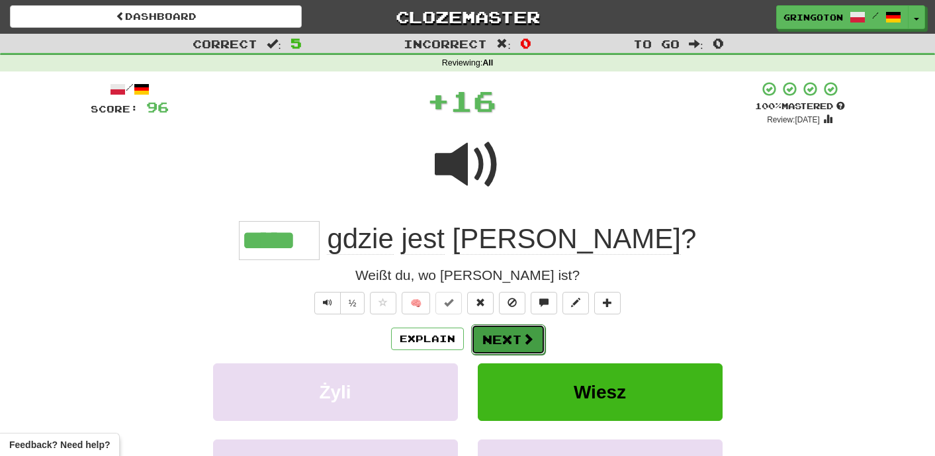
click at [519, 336] on button "Next" at bounding box center [508, 339] width 74 height 30
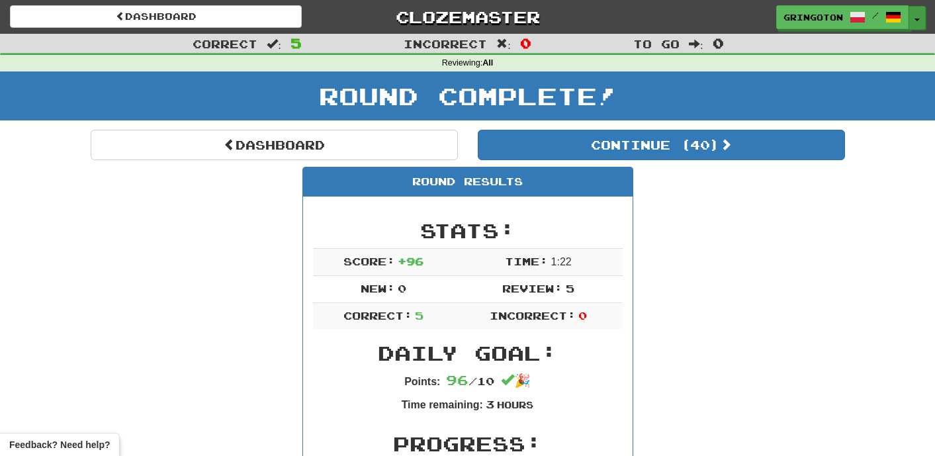
click at [917, 21] on button "Toggle Dropdown" at bounding box center [917, 18] width 17 height 24
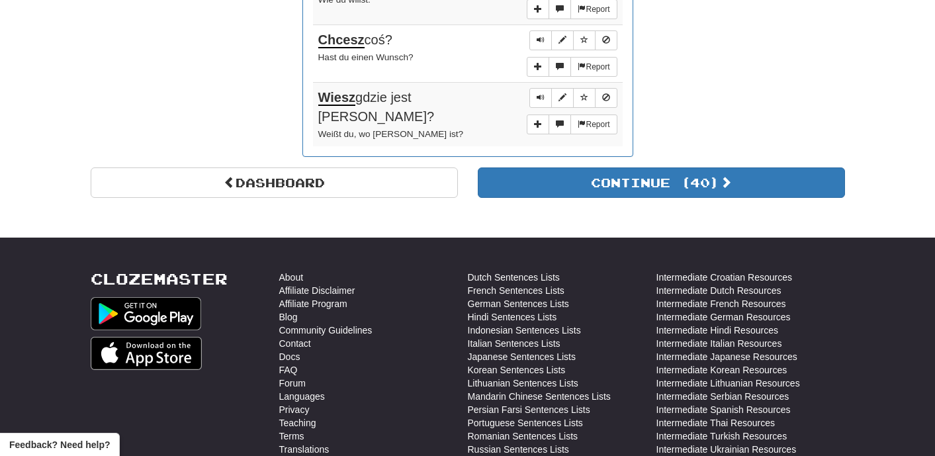
scroll to position [993, 0]
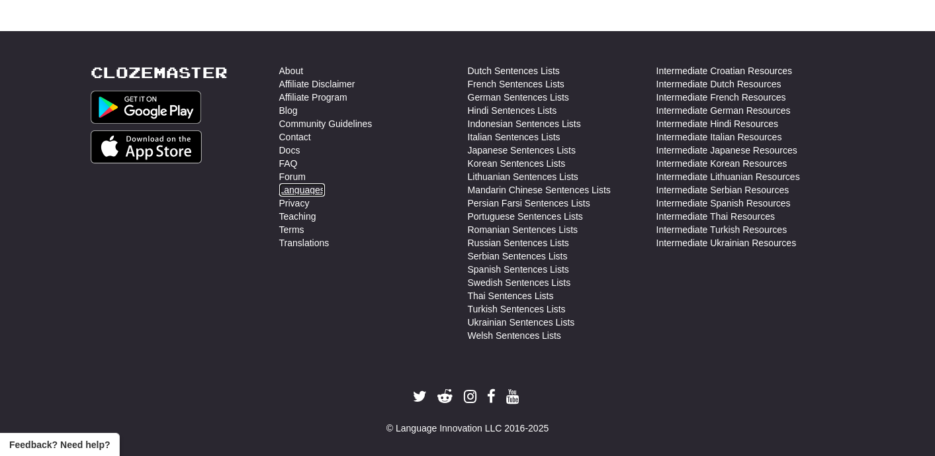
click at [297, 183] on link "Languages" at bounding box center [302, 189] width 46 height 13
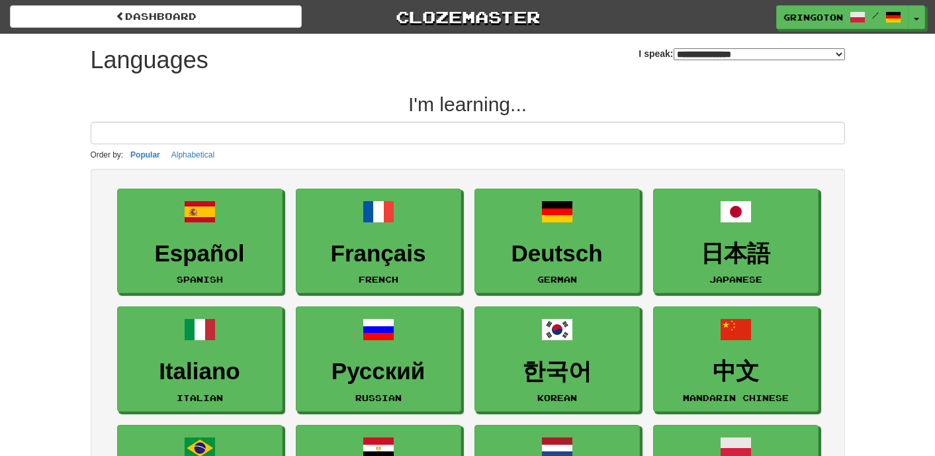
click at [837, 52] on select "**********" at bounding box center [759, 54] width 171 height 12
select select "*******"
click at [674, 48] on select "**********" at bounding box center [759, 54] width 171 height 12
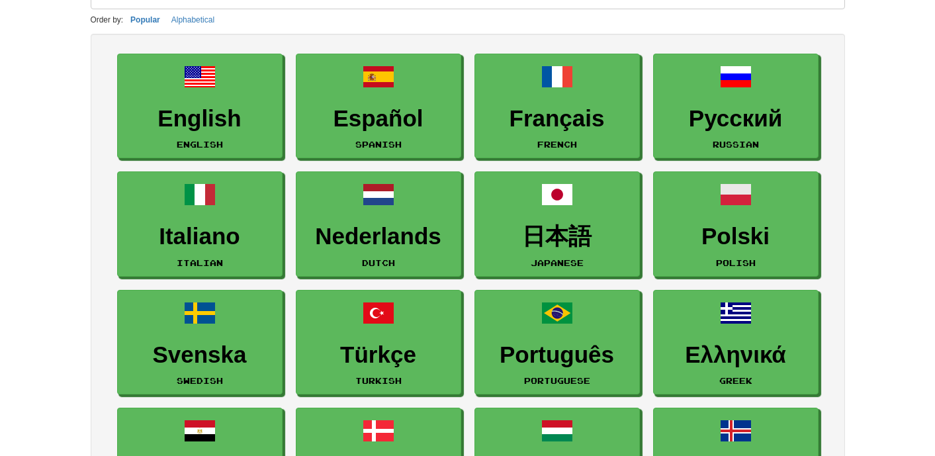
scroll to position [138, 0]
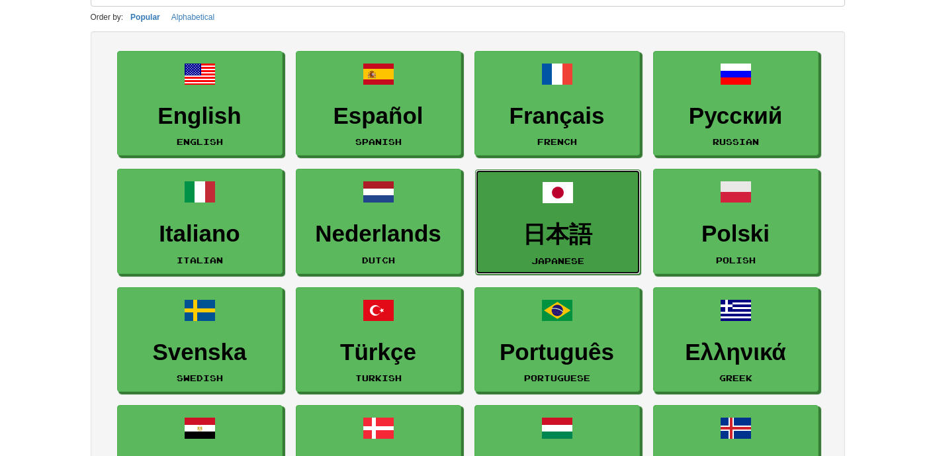
click at [561, 198] on span at bounding box center [558, 193] width 32 height 32
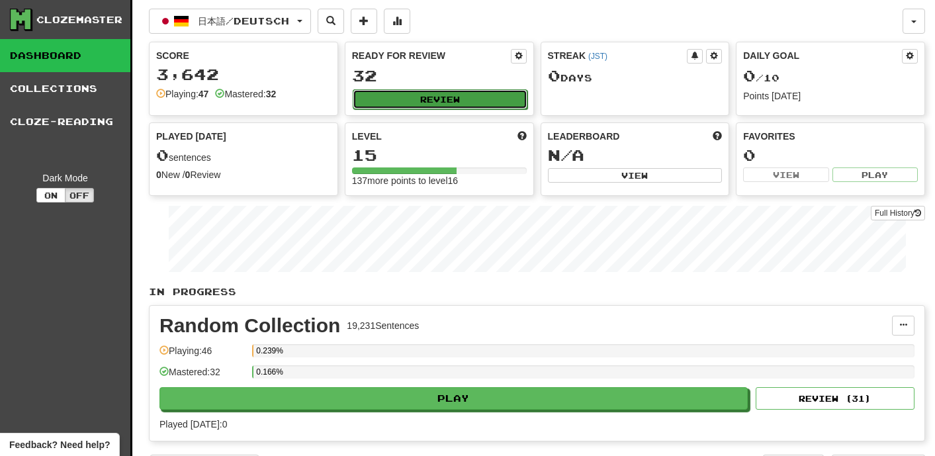
click at [458, 93] on button "Review" at bounding box center [440, 99] width 175 height 20
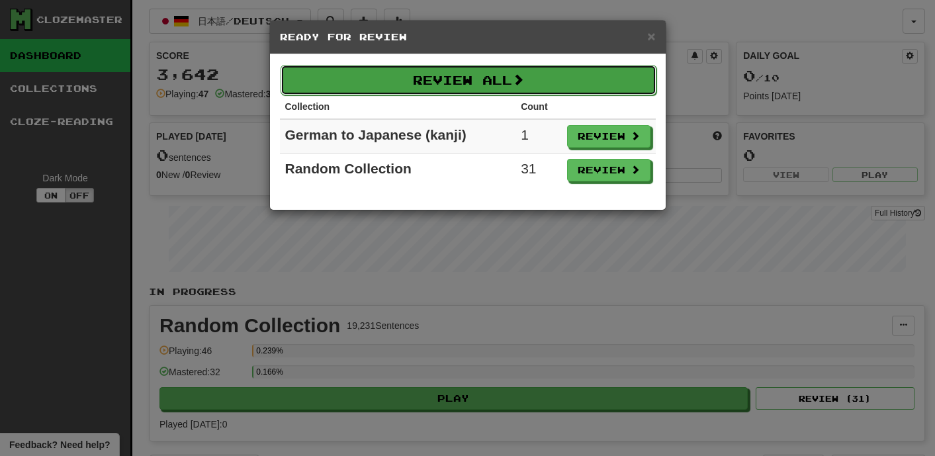
click at [478, 79] on button "Review All" at bounding box center [469, 80] width 376 height 30
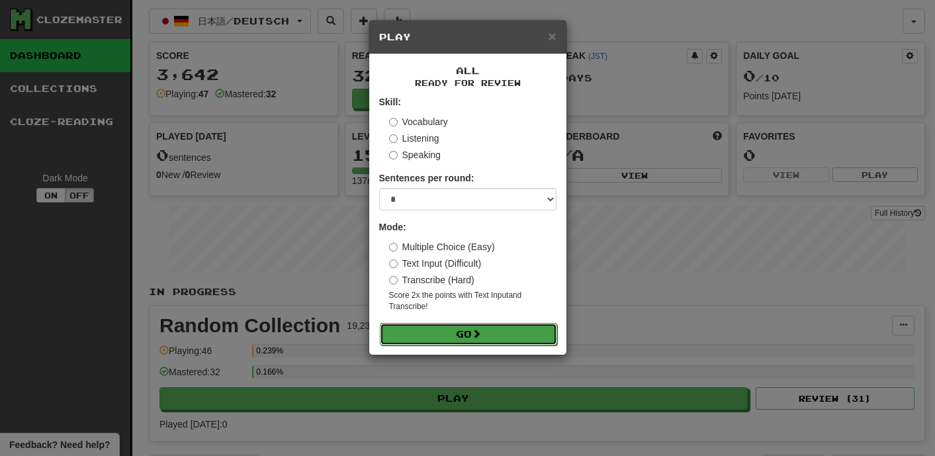
click at [443, 328] on button "Go" at bounding box center [468, 334] width 177 height 23
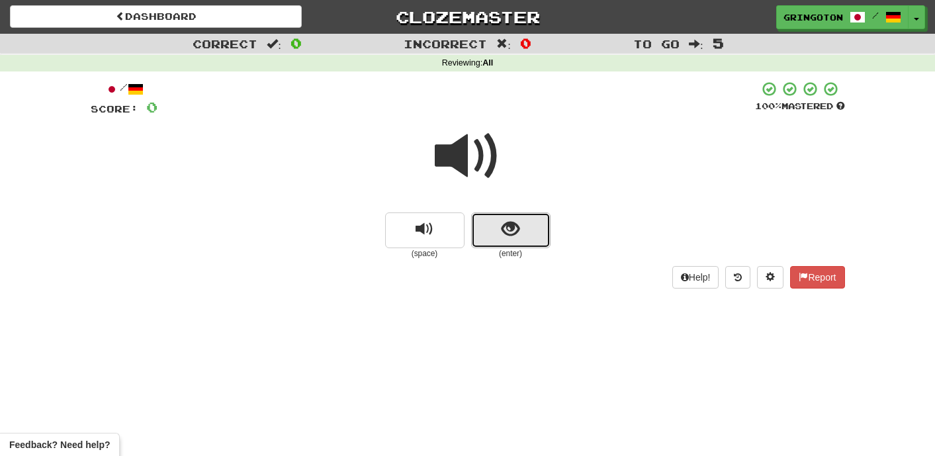
click at [500, 222] on button "show sentence" at bounding box center [510, 230] width 79 height 36
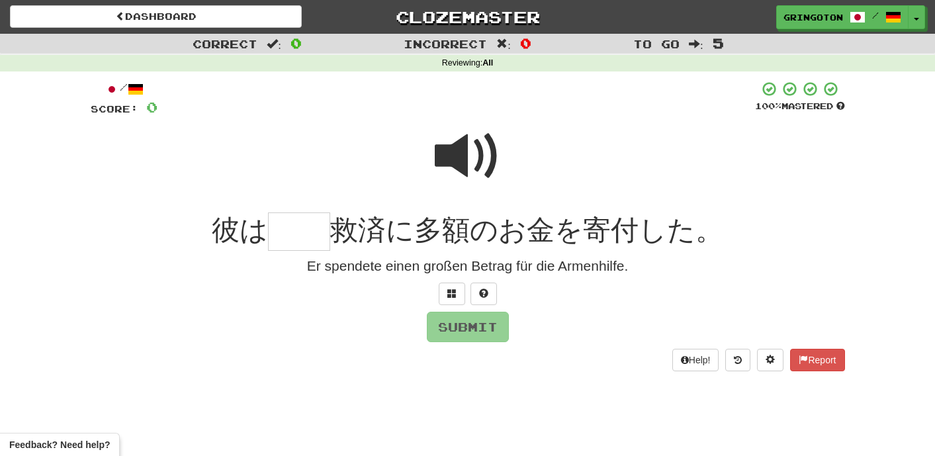
click at [480, 149] on span at bounding box center [468, 156] width 66 height 66
click at [309, 233] on input "text" at bounding box center [299, 231] width 62 height 39
type input "*"
click at [451, 293] on span at bounding box center [451, 293] width 9 height 9
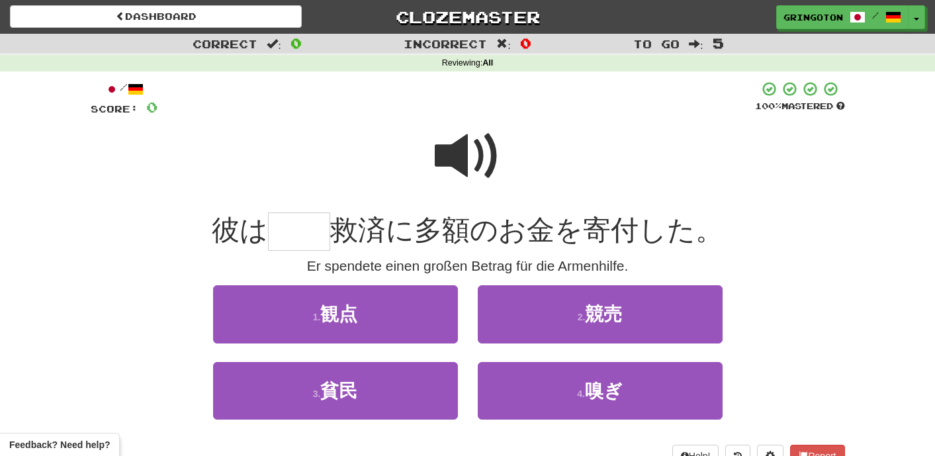
click at [468, 148] on span at bounding box center [468, 156] width 66 height 66
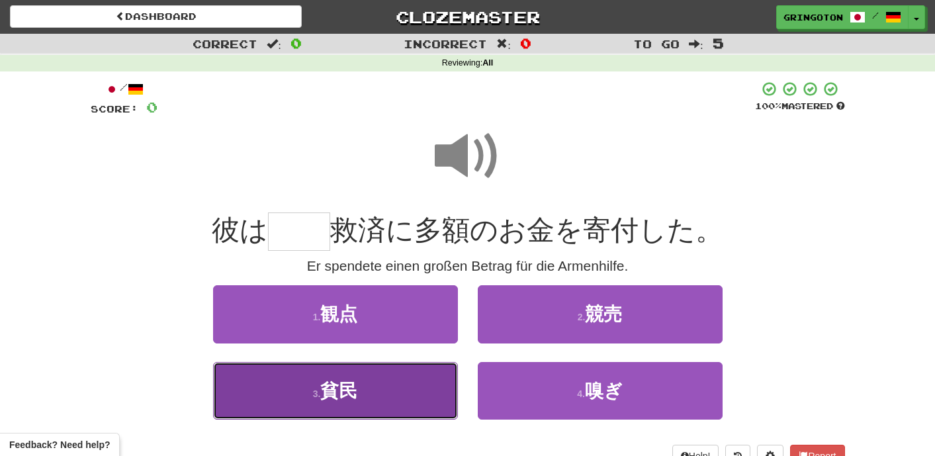
click at [366, 385] on button "3 . 貧民" at bounding box center [335, 391] width 245 height 58
type input "**"
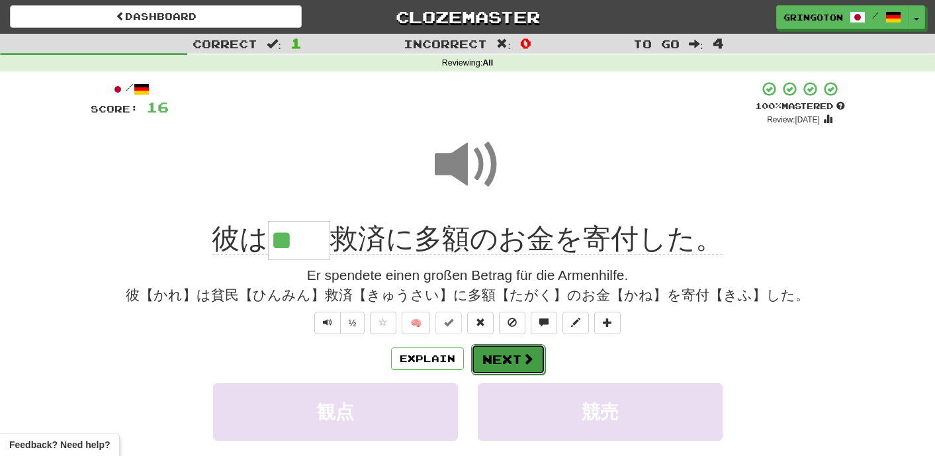
click at [513, 360] on button "Next" at bounding box center [508, 359] width 74 height 30
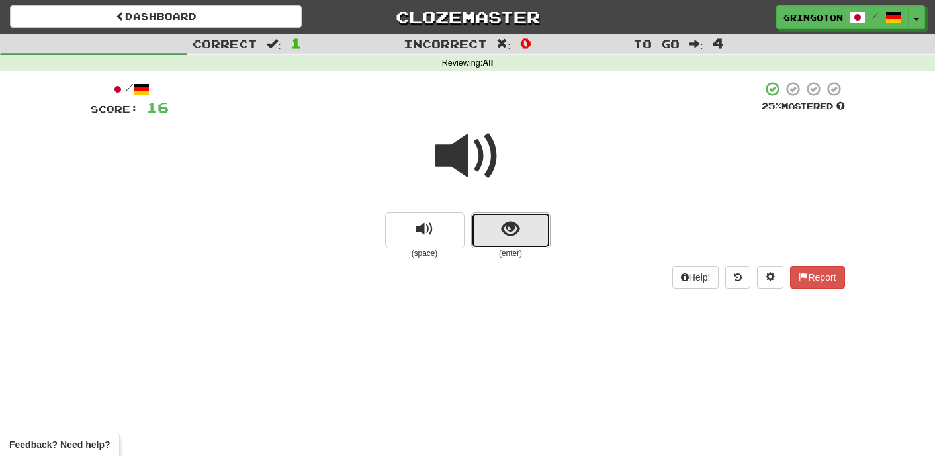
click at [514, 225] on span "show sentence" at bounding box center [511, 229] width 18 height 18
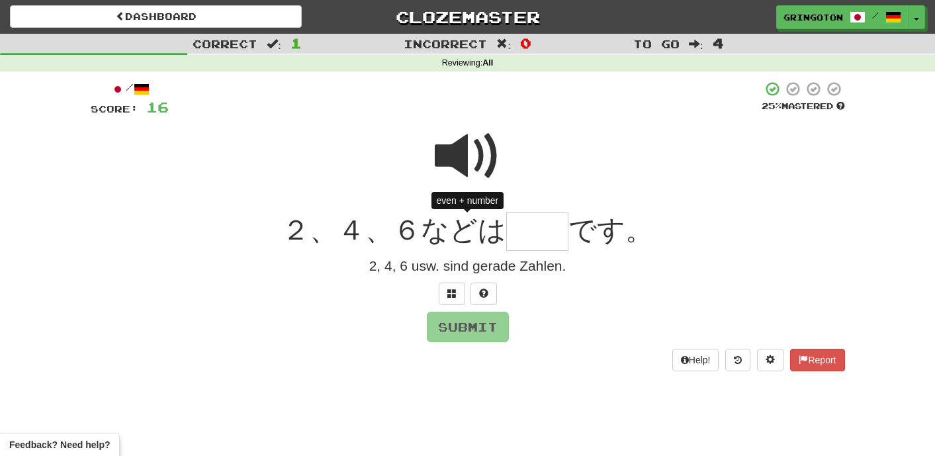
click at [479, 157] on span at bounding box center [468, 156] width 66 height 66
click at [542, 230] on input "text" at bounding box center [537, 231] width 62 height 39
click at [445, 285] on button at bounding box center [452, 294] width 26 height 23
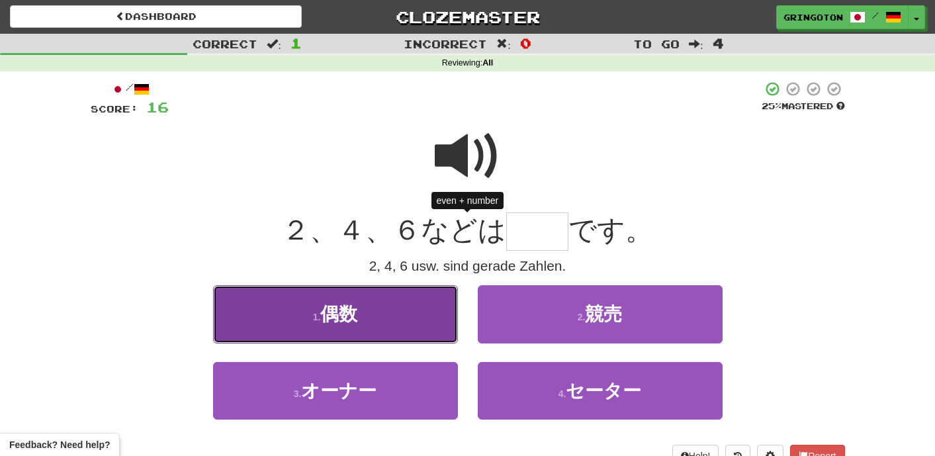
click at [398, 308] on button "1 . 偶数" at bounding box center [335, 314] width 245 height 58
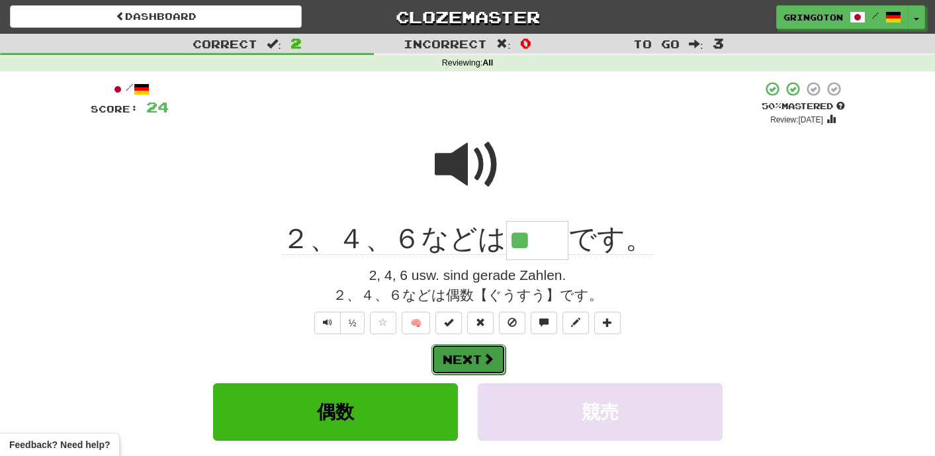
click at [465, 349] on button "Next" at bounding box center [469, 359] width 74 height 30
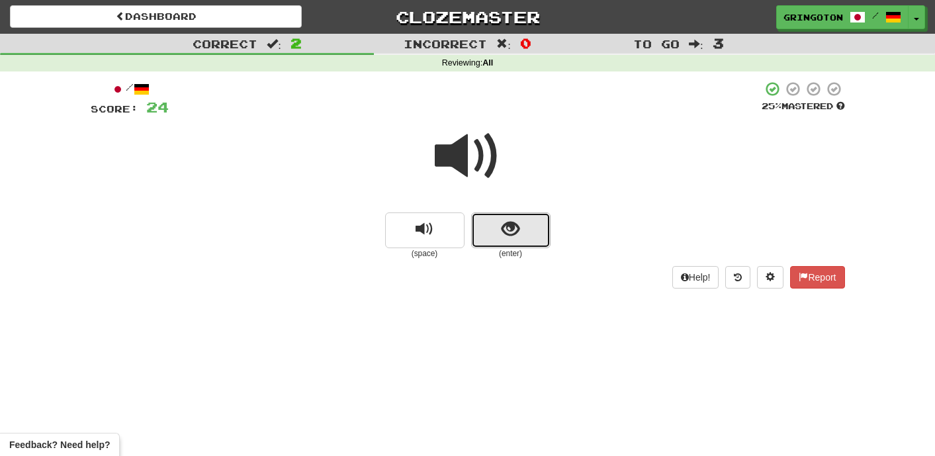
click at [517, 235] on span "show sentence" at bounding box center [511, 229] width 18 height 18
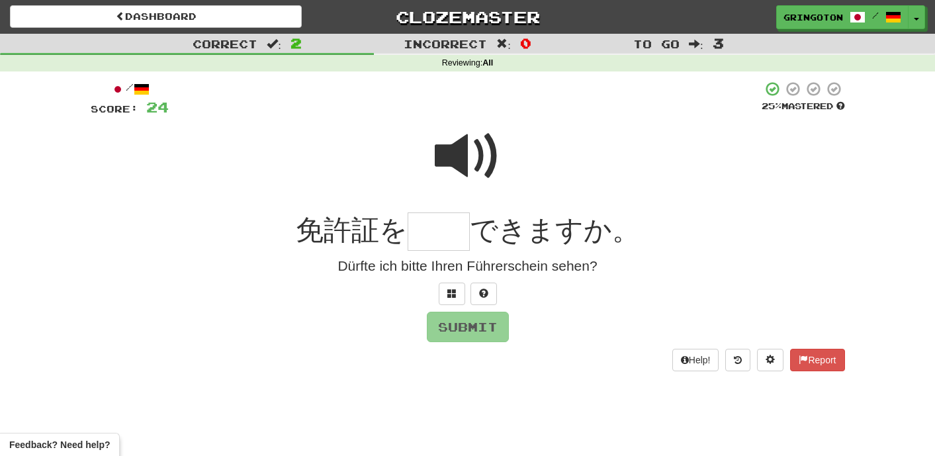
click at [477, 161] on span at bounding box center [468, 156] width 66 height 66
click at [458, 288] on button at bounding box center [452, 294] width 26 height 23
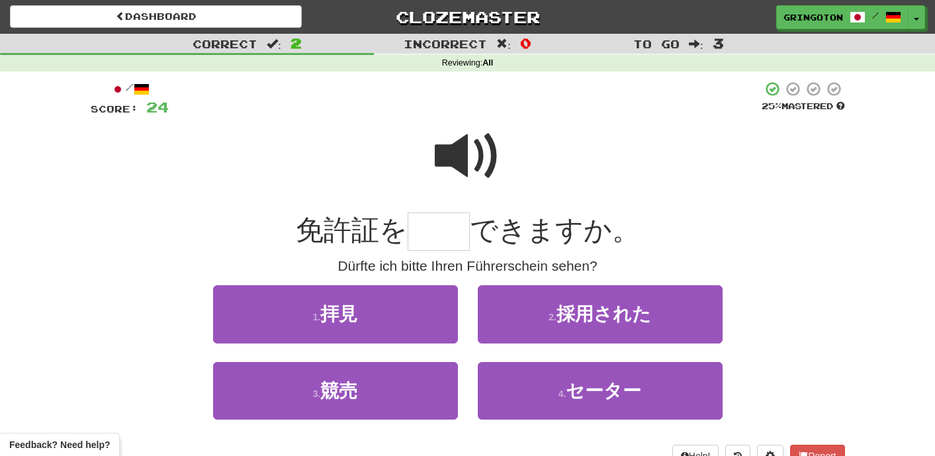
click at [475, 171] on span at bounding box center [468, 156] width 66 height 66
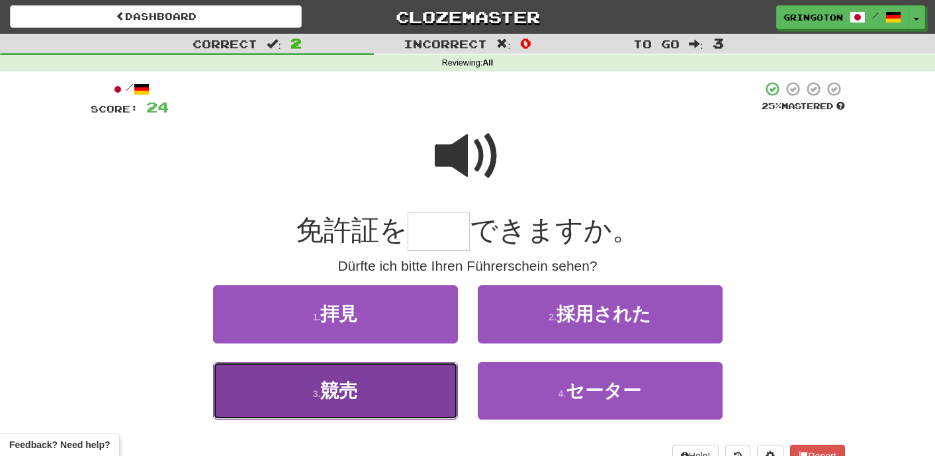
click at [387, 402] on button "3 . 競売" at bounding box center [335, 391] width 245 height 58
type input "**"
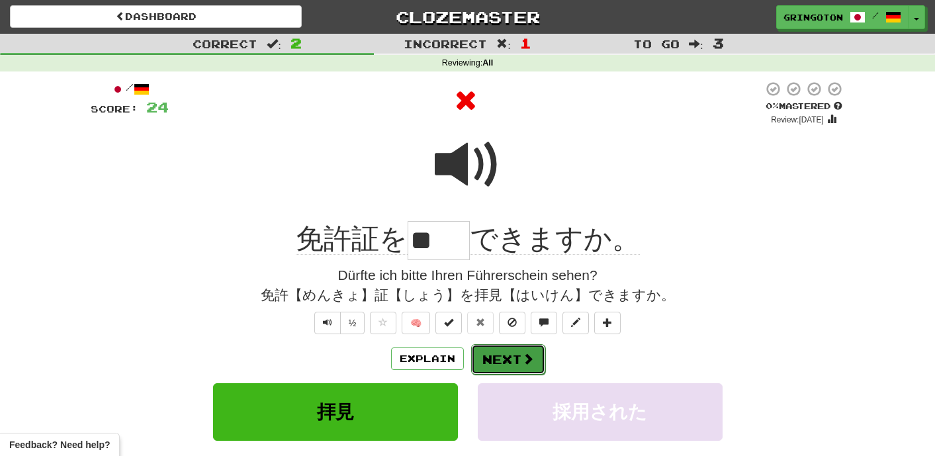
click at [497, 359] on button "Next" at bounding box center [508, 359] width 74 height 30
